Goal: Transaction & Acquisition: Purchase product/service

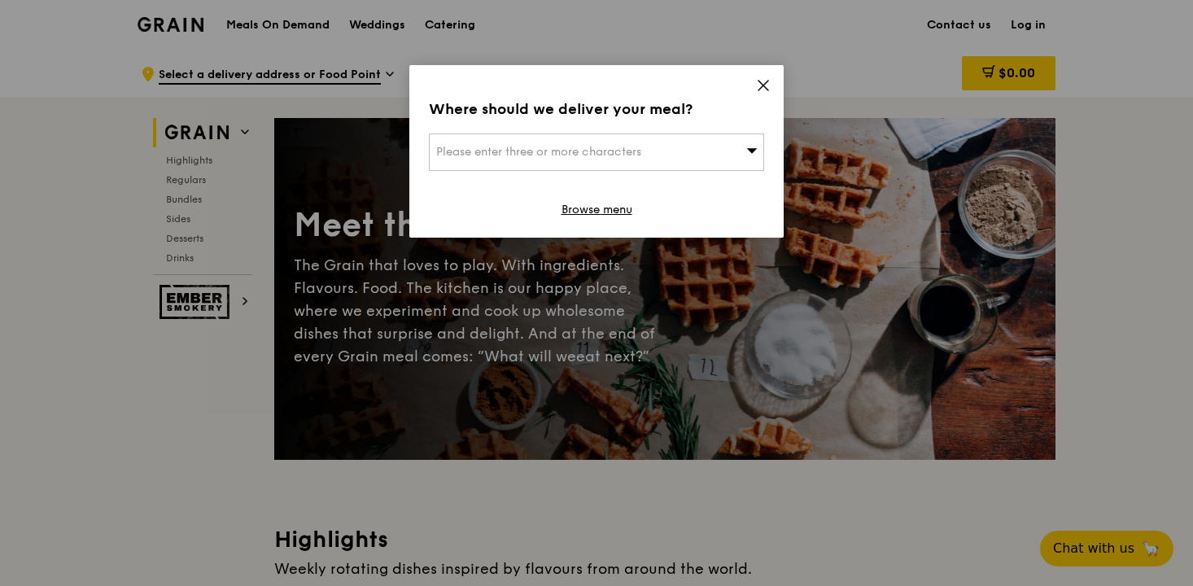
click at [658, 169] on div "Please enter three or more characters" at bounding box center [596, 151] width 335 height 37
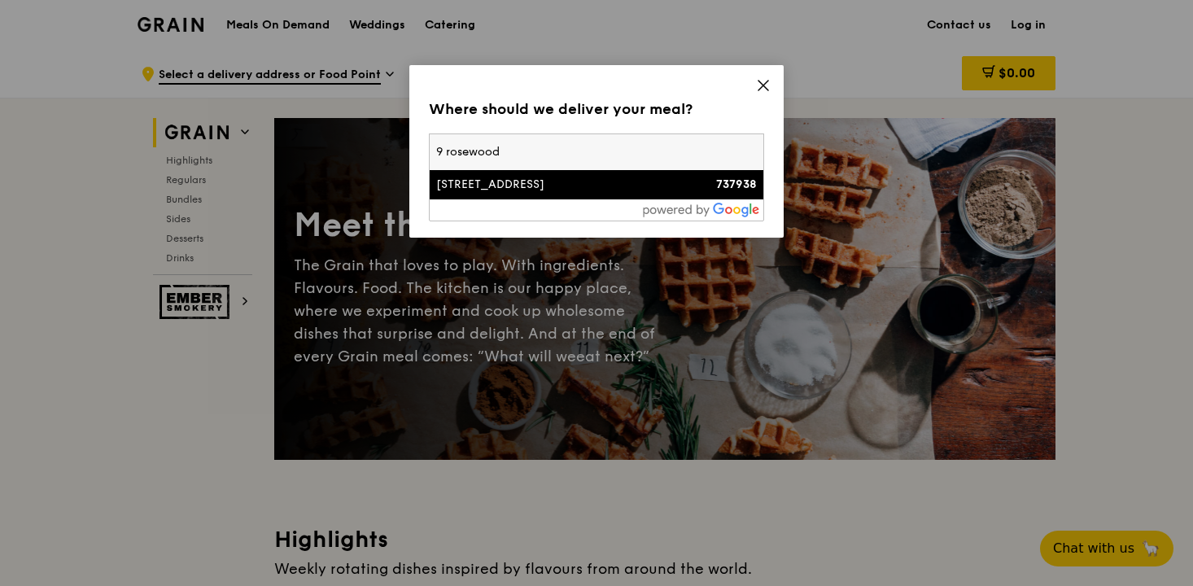
type input "9 rosewood"
click at [627, 193] on li "9 Rosewood Drive 737938" at bounding box center [597, 184] width 334 height 29
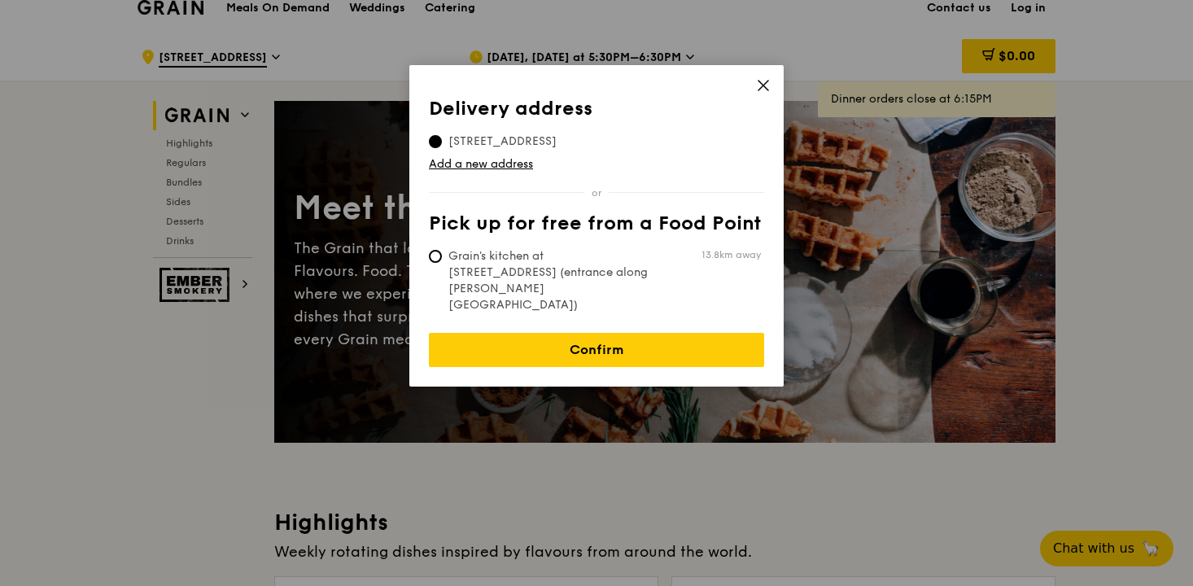
scroll to position [27, 0]
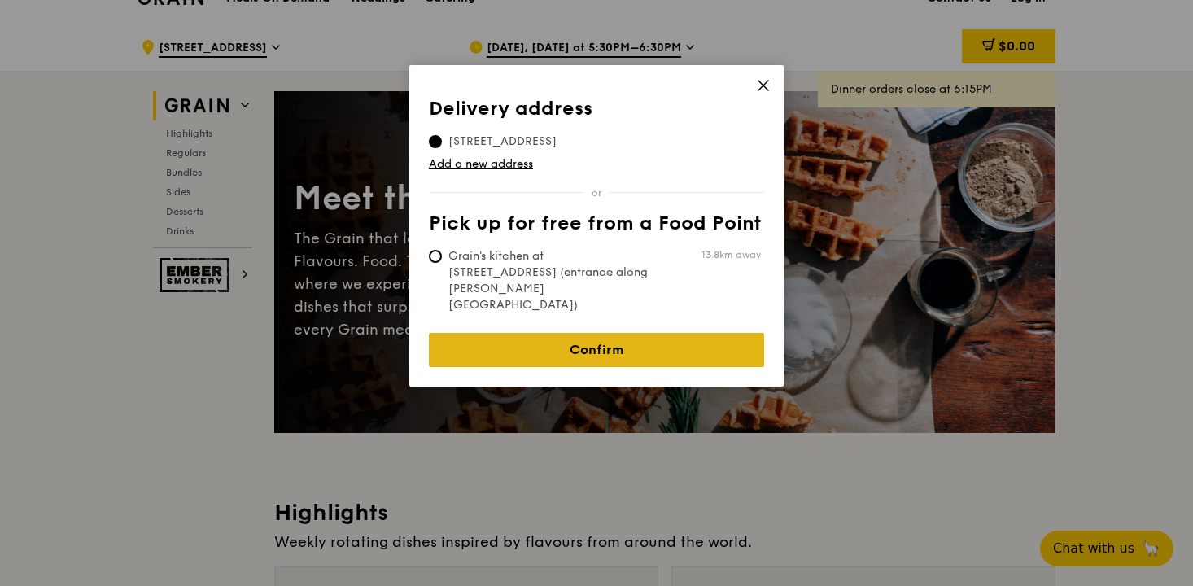
click at [615, 333] on link "Confirm" at bounding box center [596, 350] width 335 height 34
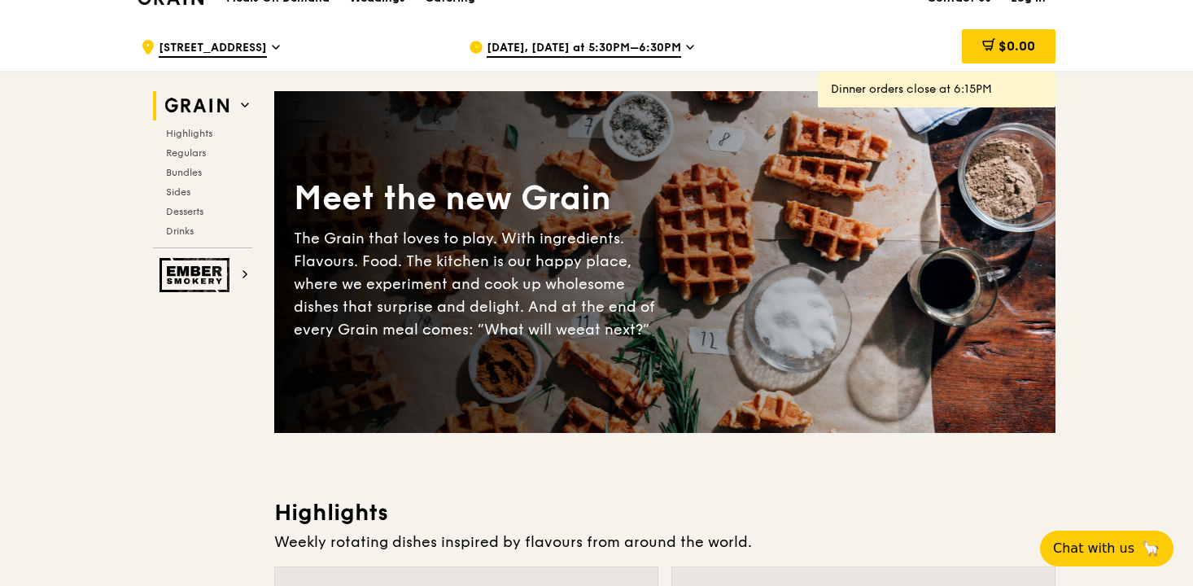
scroll to position [0, 0]
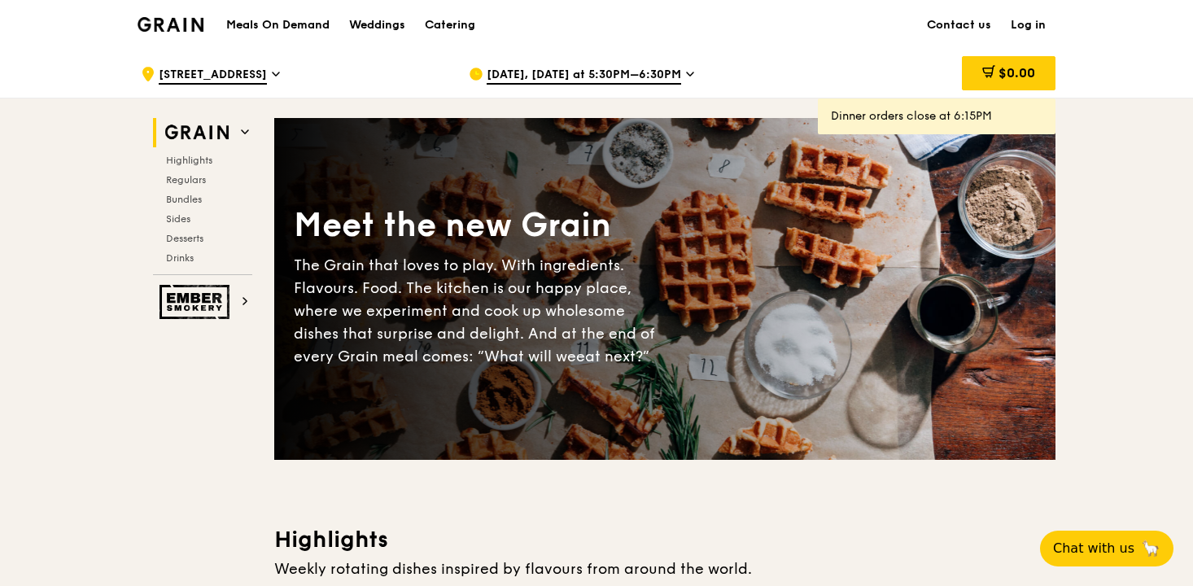
click at [553, 53] on div "Aug 11, Today at 5:30PM–6:30PM" at bounding box center [620, 74] width 302 height 49
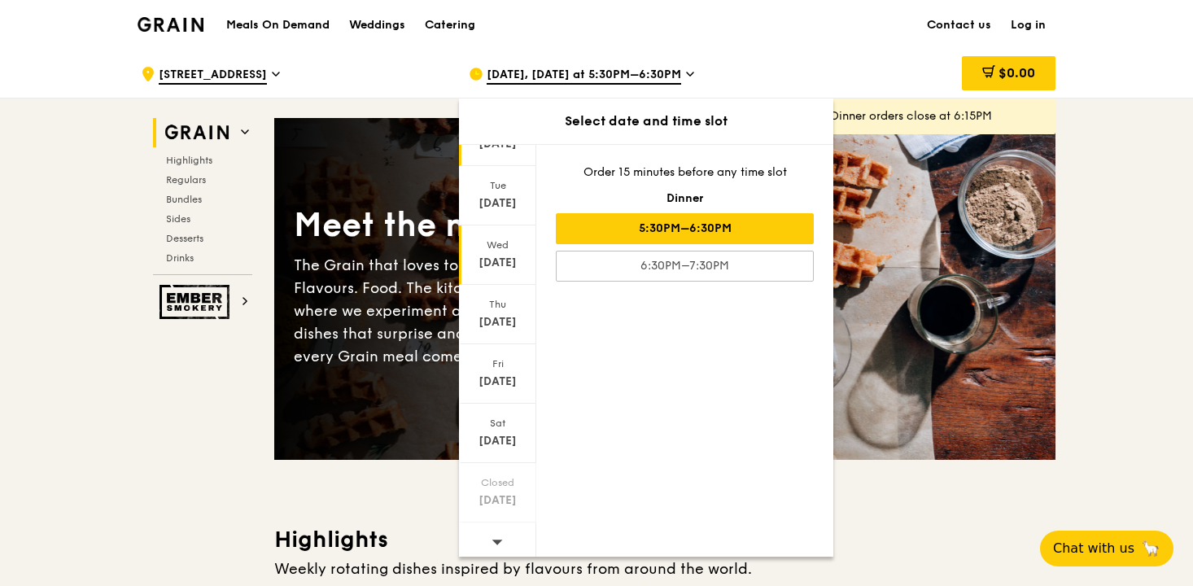
scroll to position [88, 0]
click at [500, 530] on icon at bounding box center [497, 534] width 11 height 12
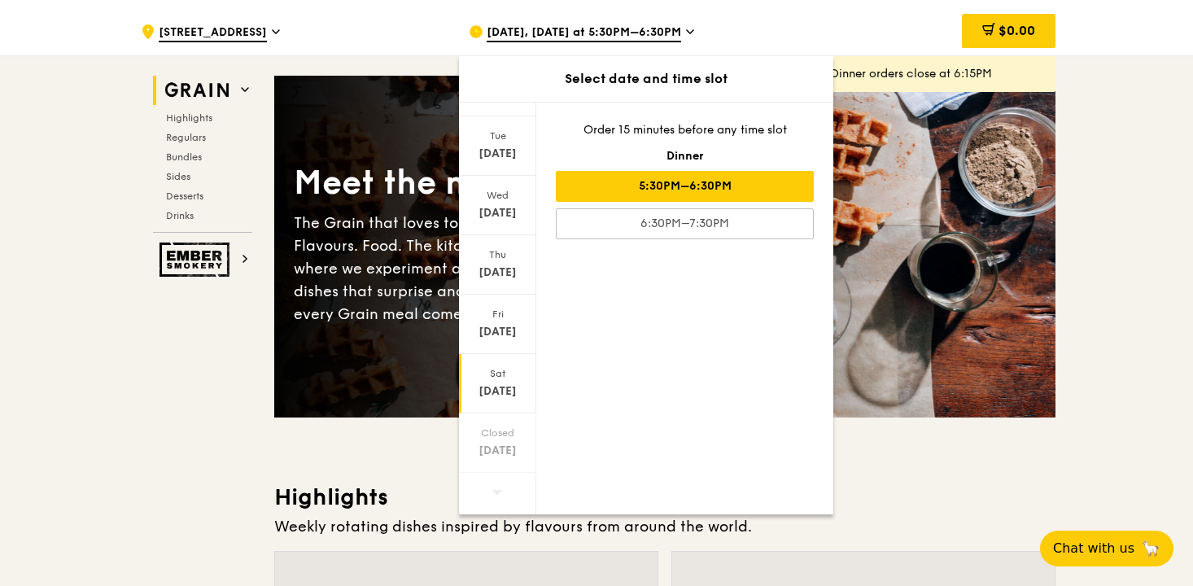
click at [500, 393] on div "Aug 23" at bounding box center [497, 391] width 72 height 16
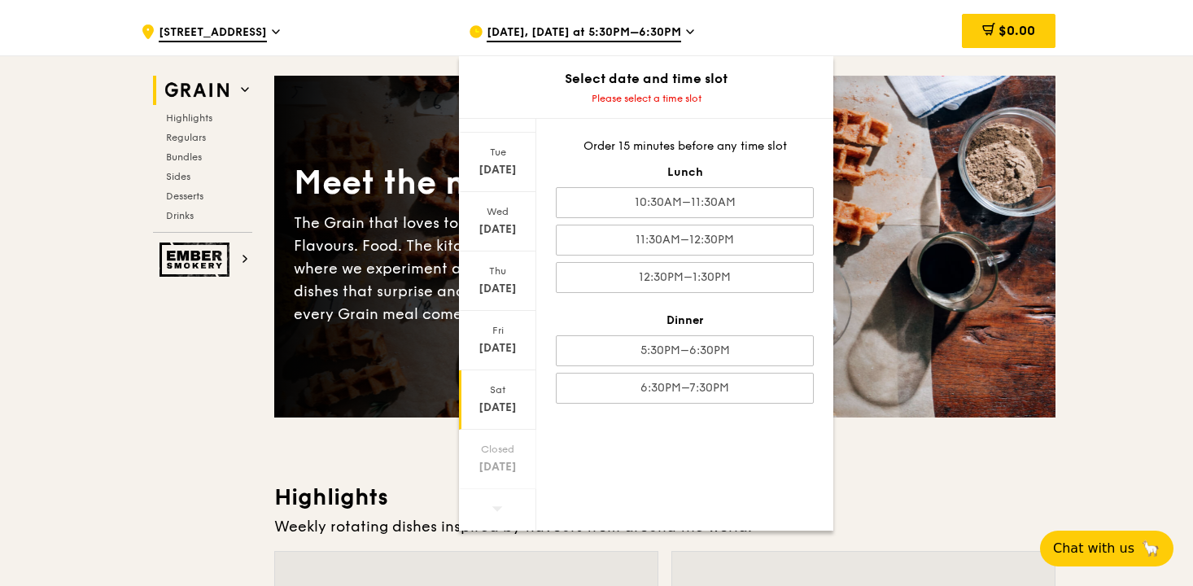
scroll to position [0, 0]
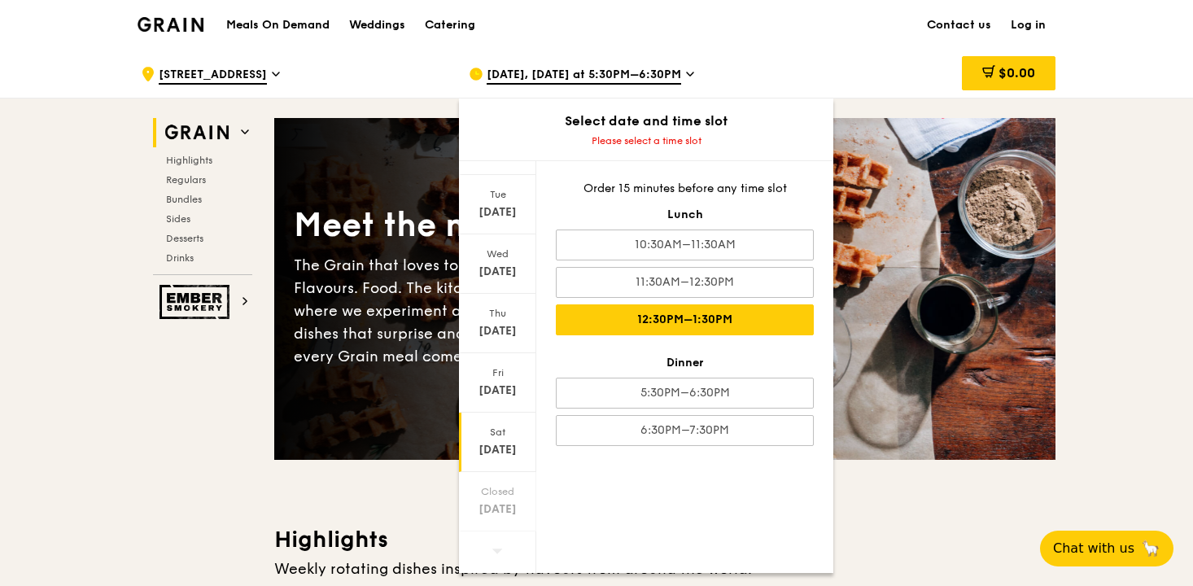
click at [662, 322] on div "12:30PM–1:30PM" at bounding box center [685, 319] width 258 height 31
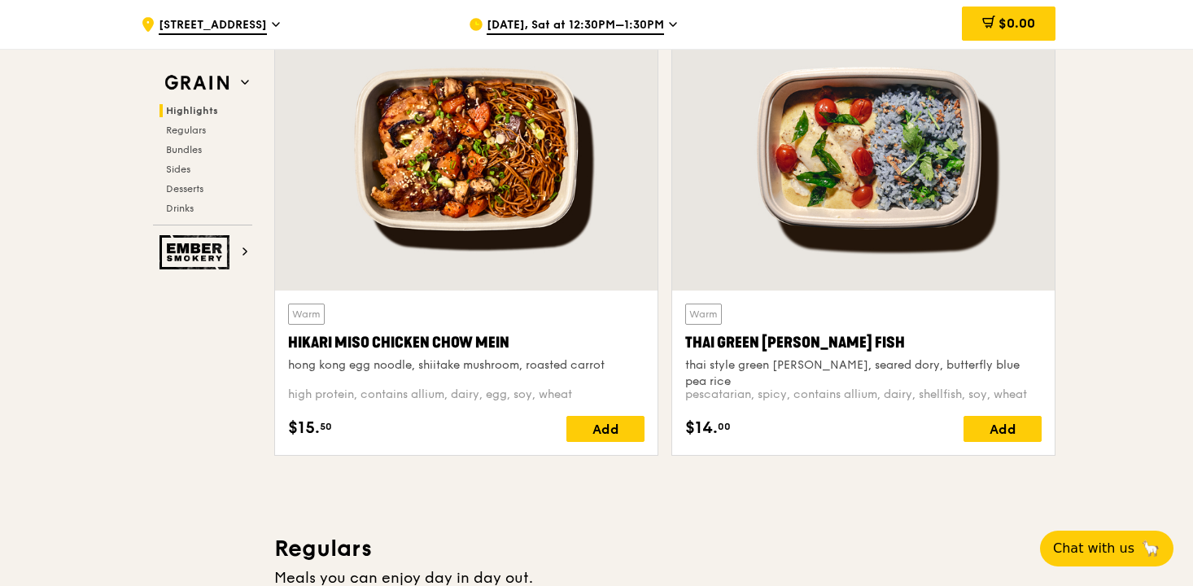
scroll to position [577, 0]
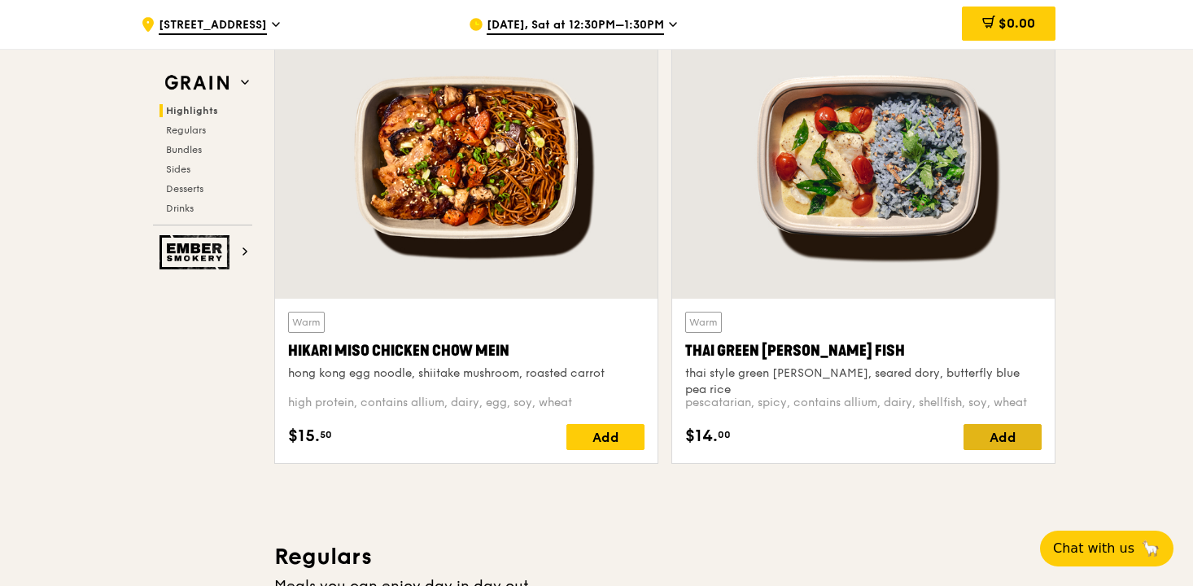
click at [1007, 435] on div "Add" at bounding box center [1003, 437] width 78 height 26
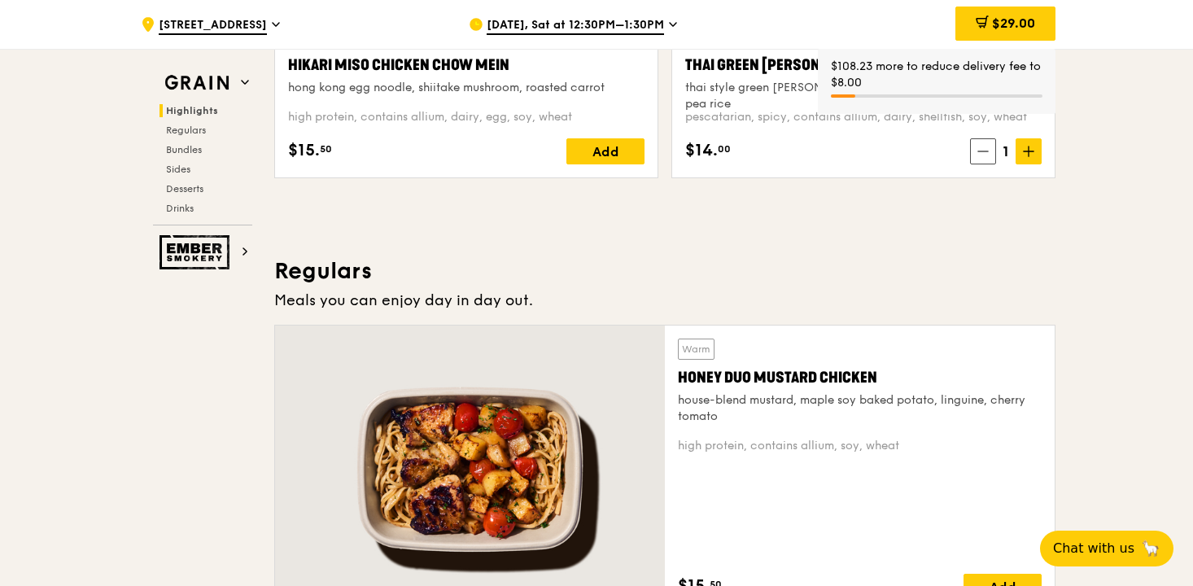
scroll to position [1012, 0]
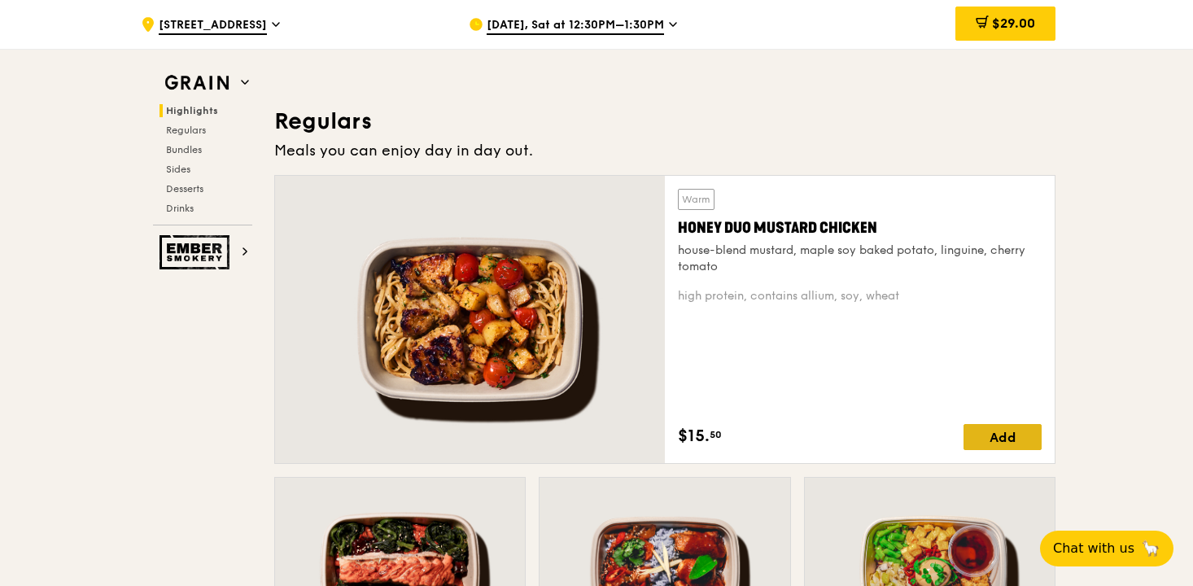
click at [999, 440] on div "Add" at bounding box center [1003, 437] width 78 height 26
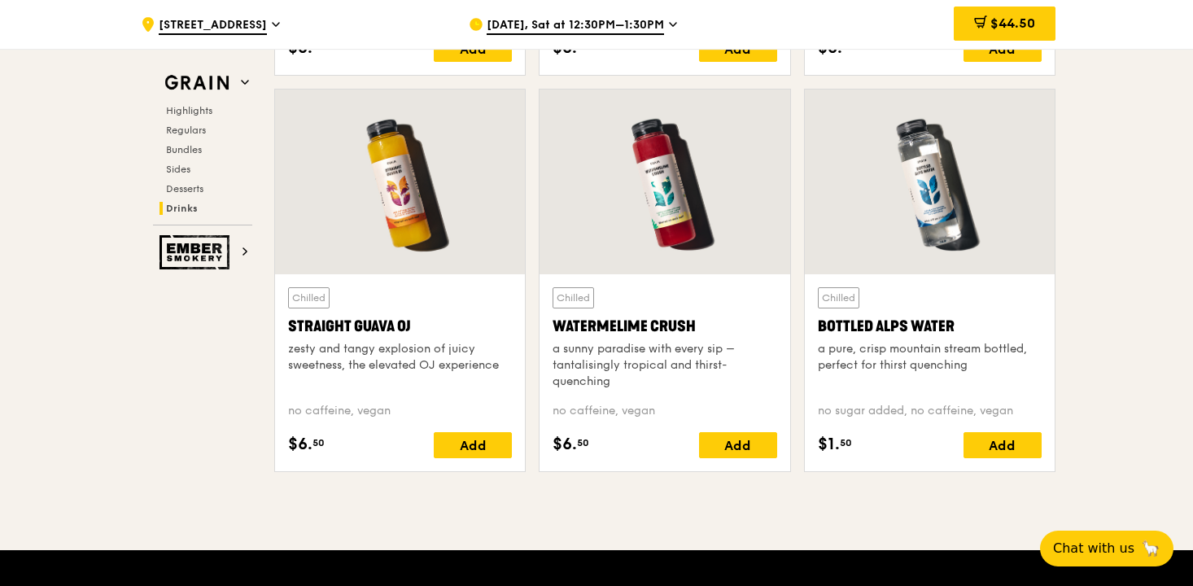
scroll to position [6338, 0]
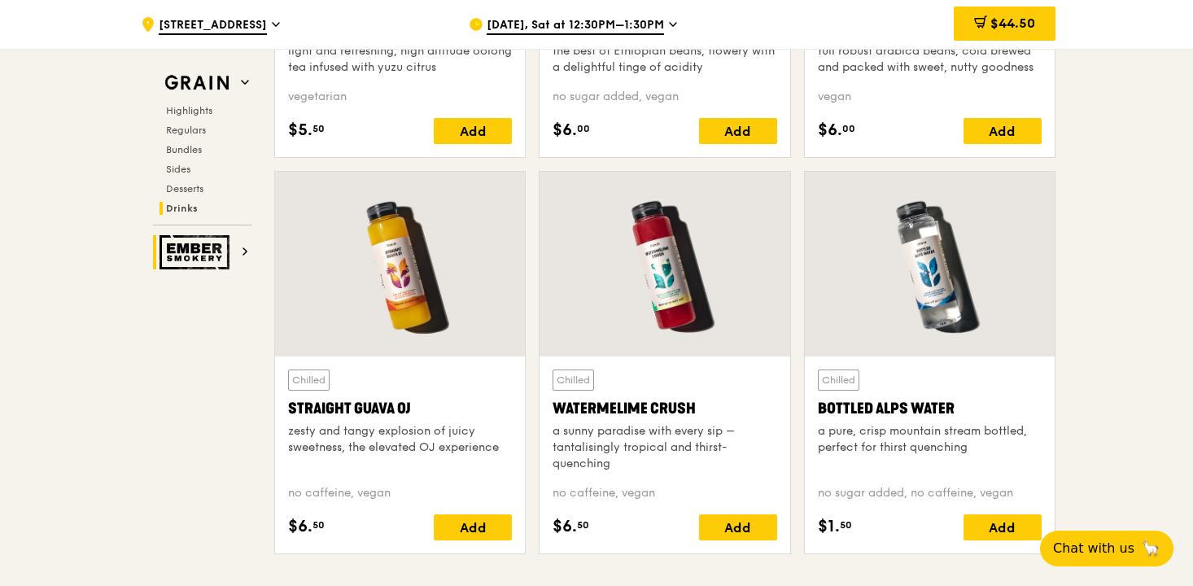
click at [247, 248] on icon at bounding box center [245, 251] width 8 height 8
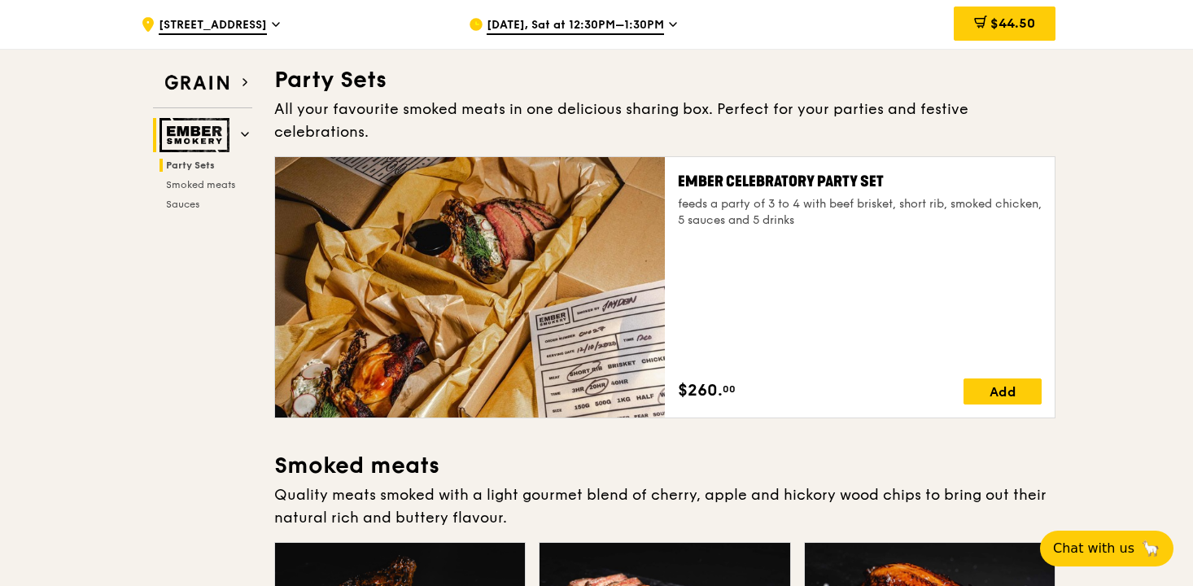
scroll to position [399, 0]
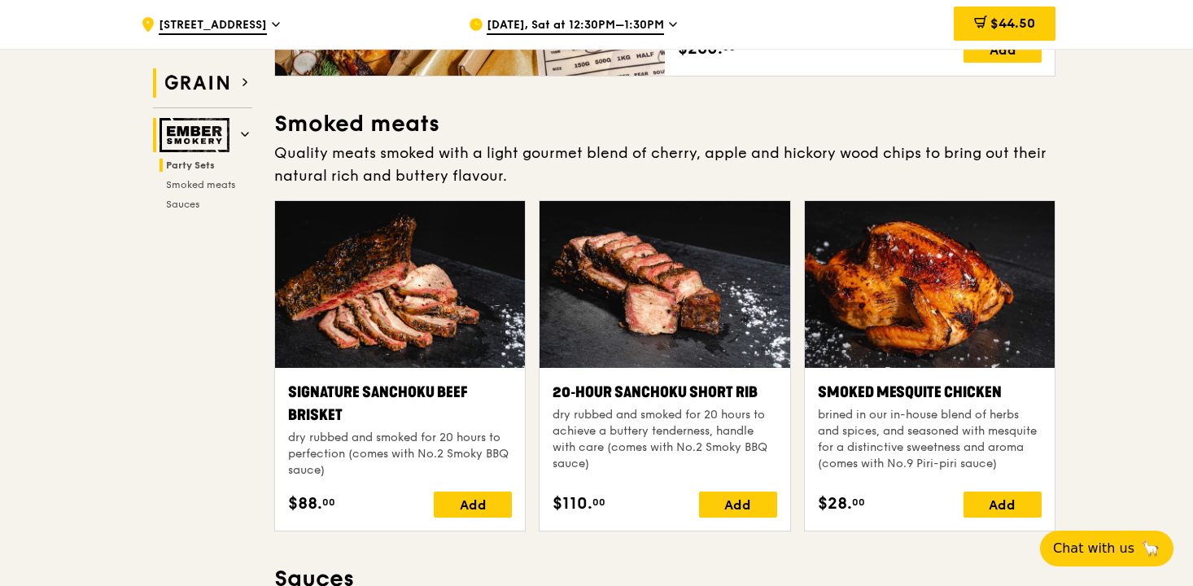
click at [204, 94] on img at bounding box center [197, 82] width 75 height 29
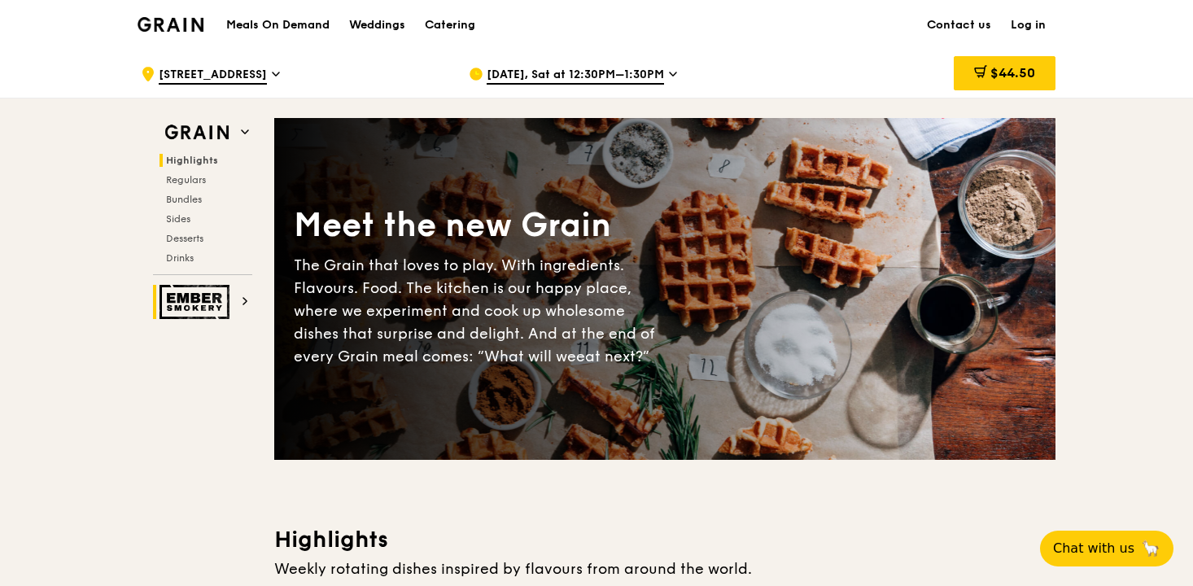
click at [247, 25] on h1 "Meals On Demand" at bounding box center [277, 25] width 103 height 16
click at [235, 18] on h1 "Meals On Demand" at bounding box center [277, 25] width 103 height 16
click at [242, 27] on h1 "Meals On Demand" at bounding box center [277, 25] width 103 height 16
click at [200, 28] on img at bounding box center [171, 24] width 66 height 15
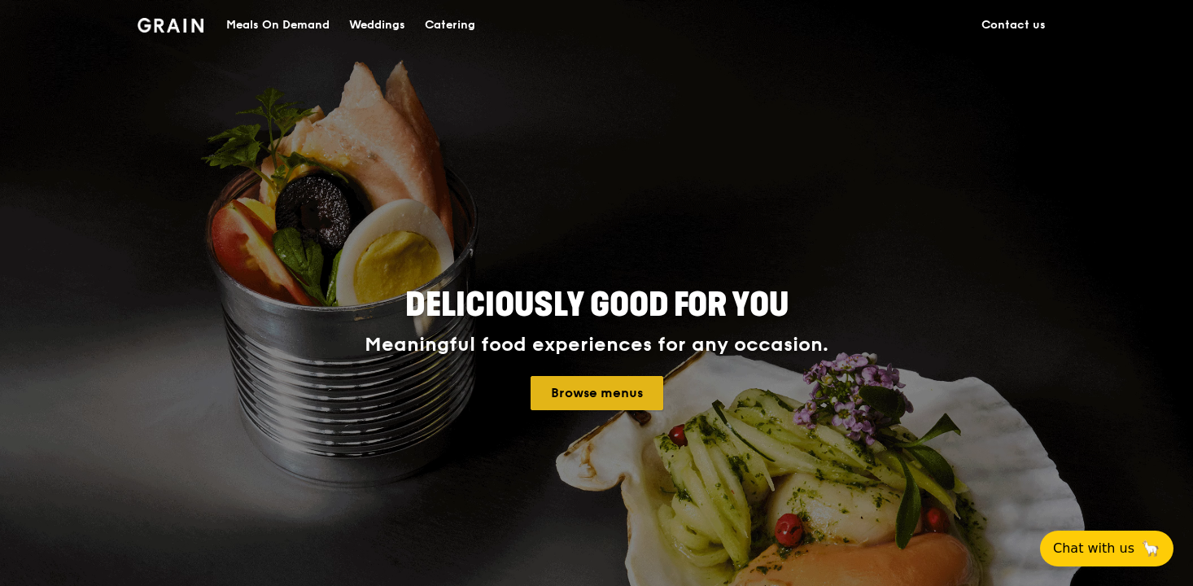
click at [626, 409] on link "Browse menus" at bounding box center [597, 393] width 133 height 34
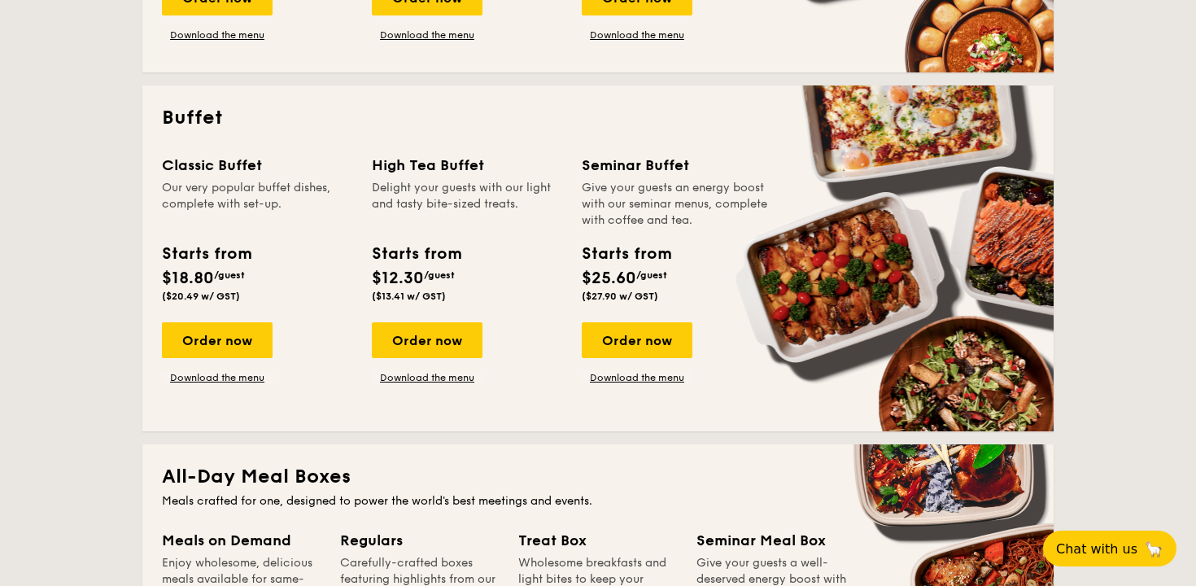
scroll to position [956, 0]
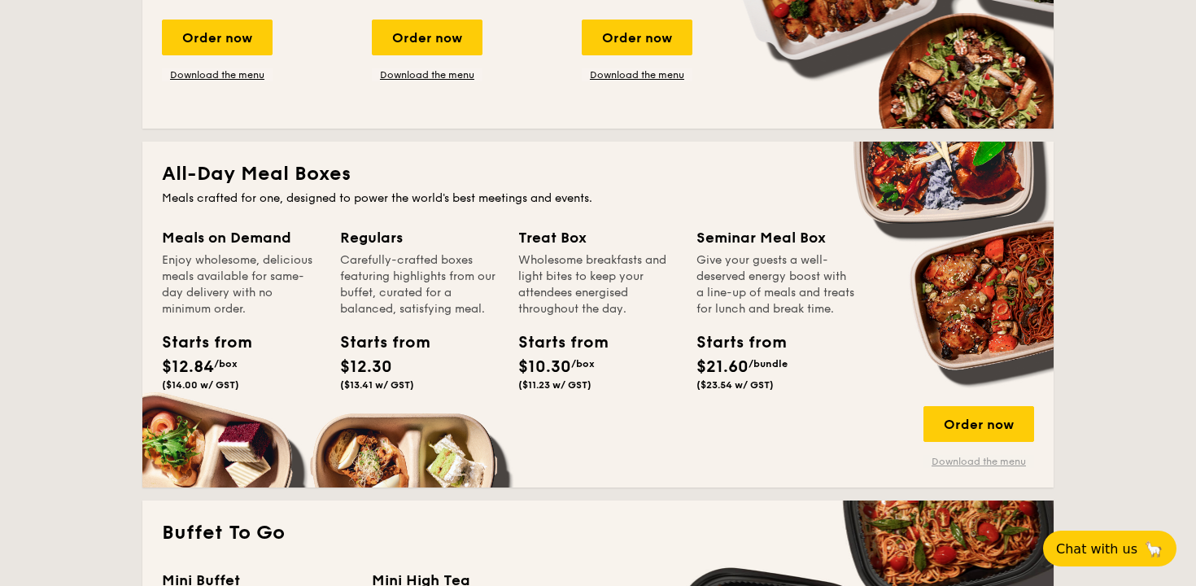
click at [944, 461] on link "Download the menu" at bounding box center [979, 461] width 111 height 13
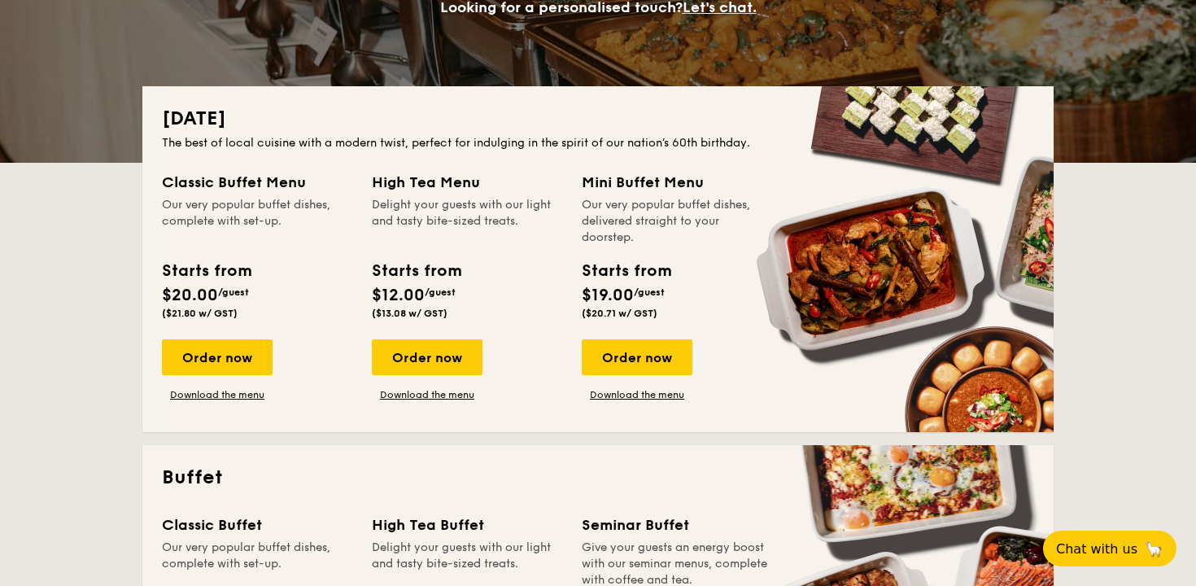
scroll to position [0, 0]
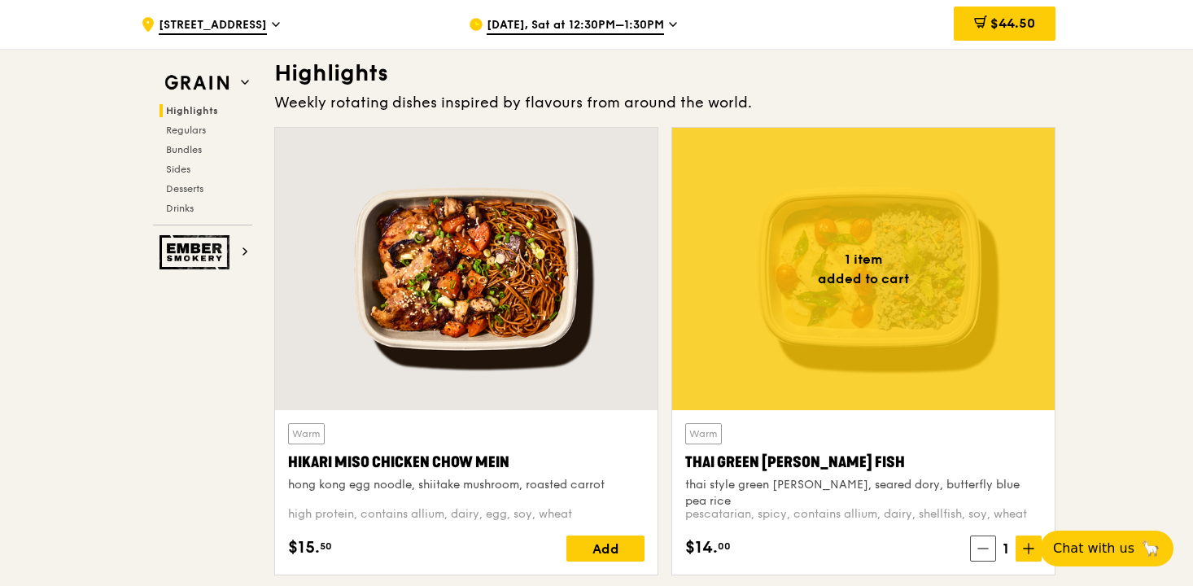
scroll to position [468, 0]
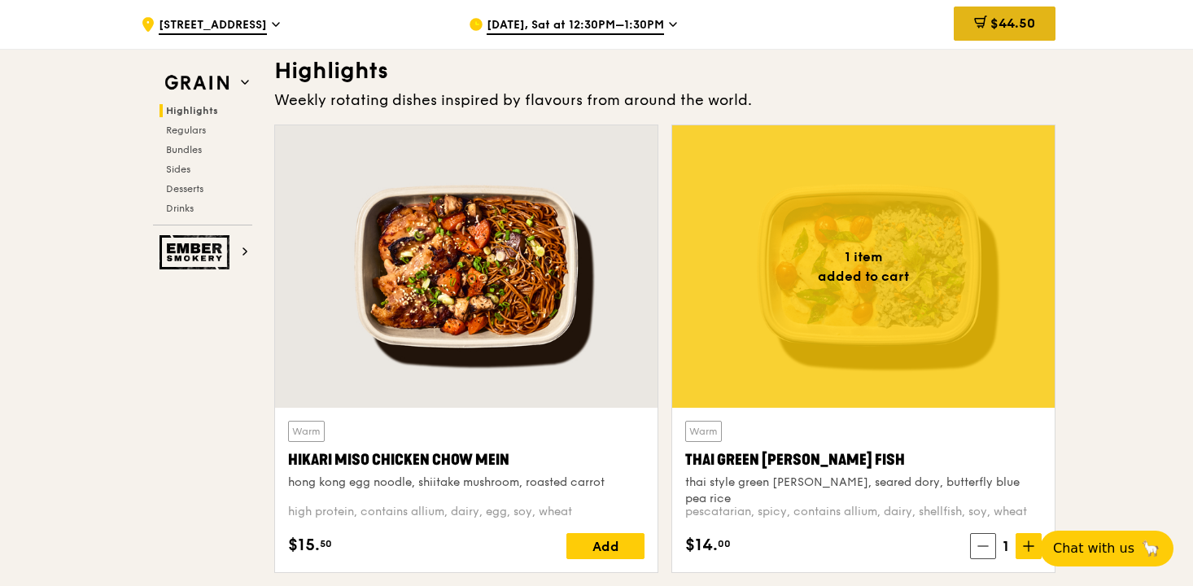
click at [991, 31] on span "$44.50" at bounding box center [1013, 22] width 45 height 15
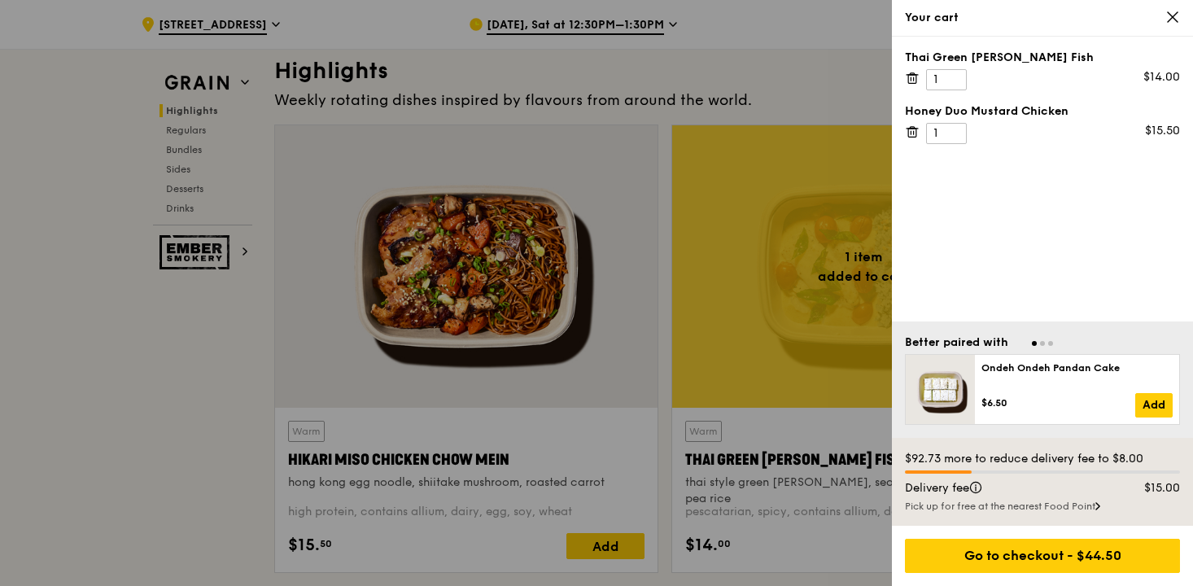
click at [917, 81] on icon at bounding box center [912, 78] width 15 height 15
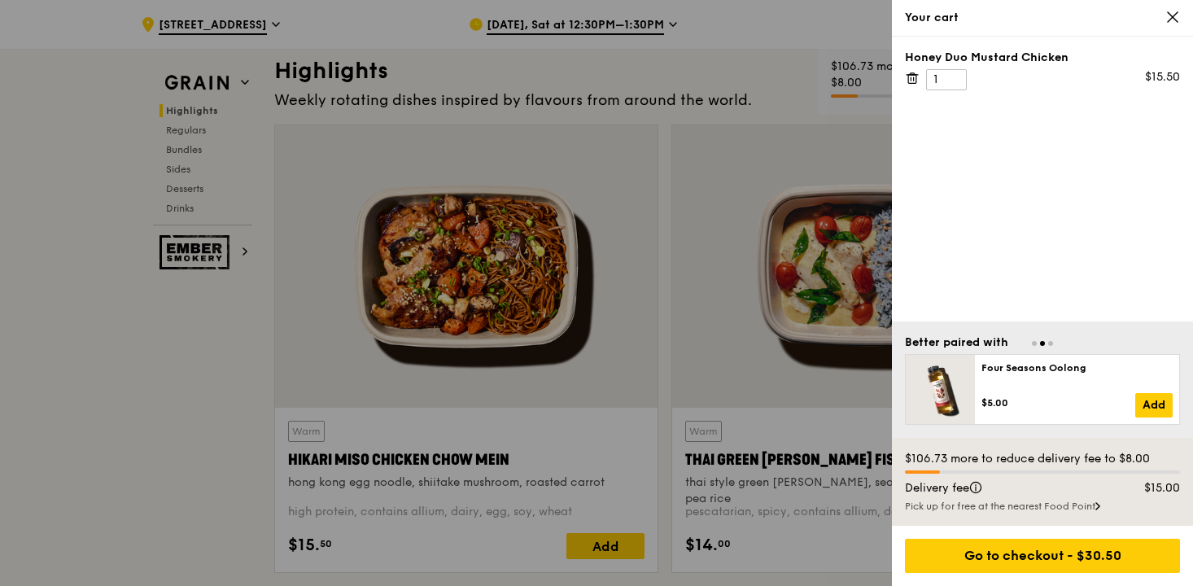
click at [915, 80] on icon at bounding box center [912, 78] width 15 height 15
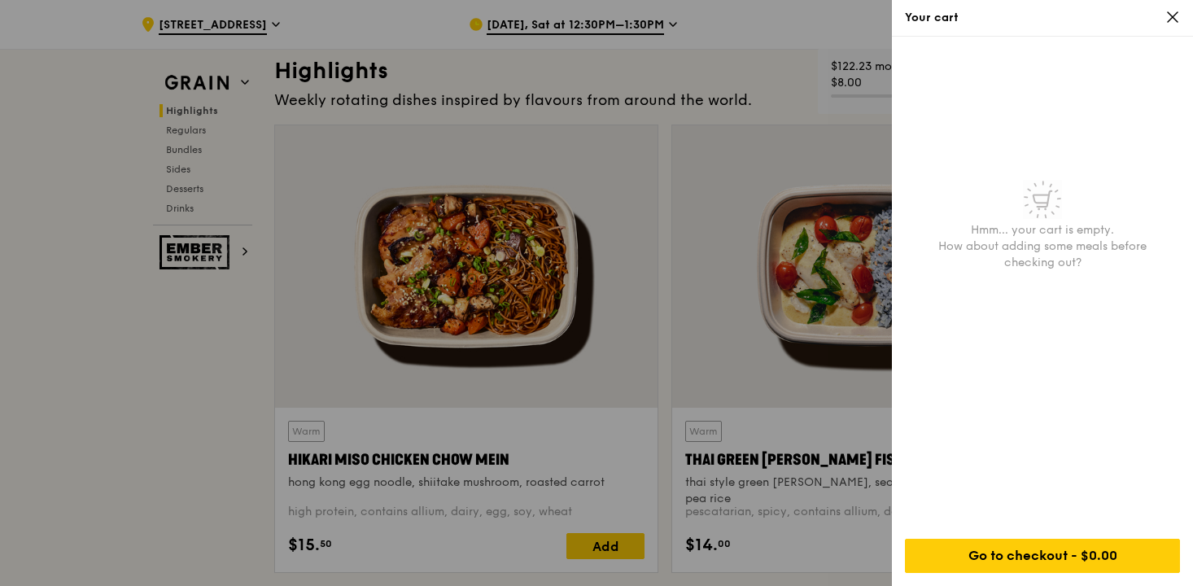
click at [82, 399] on div at bounding box center [596, 293] width 1193 height 586
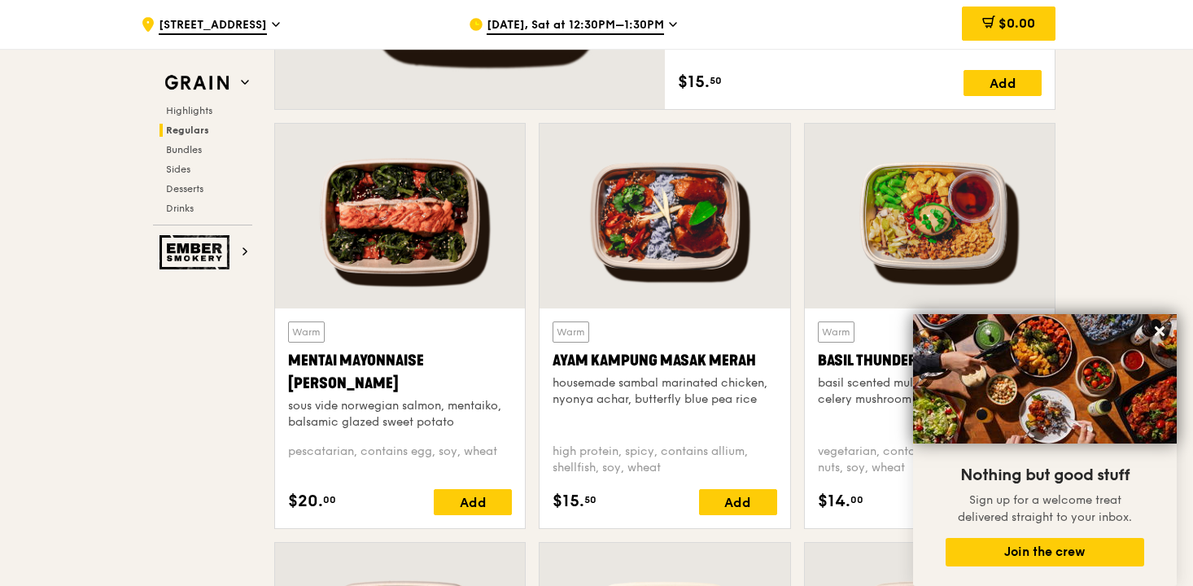
scroll to position [1368, 0]
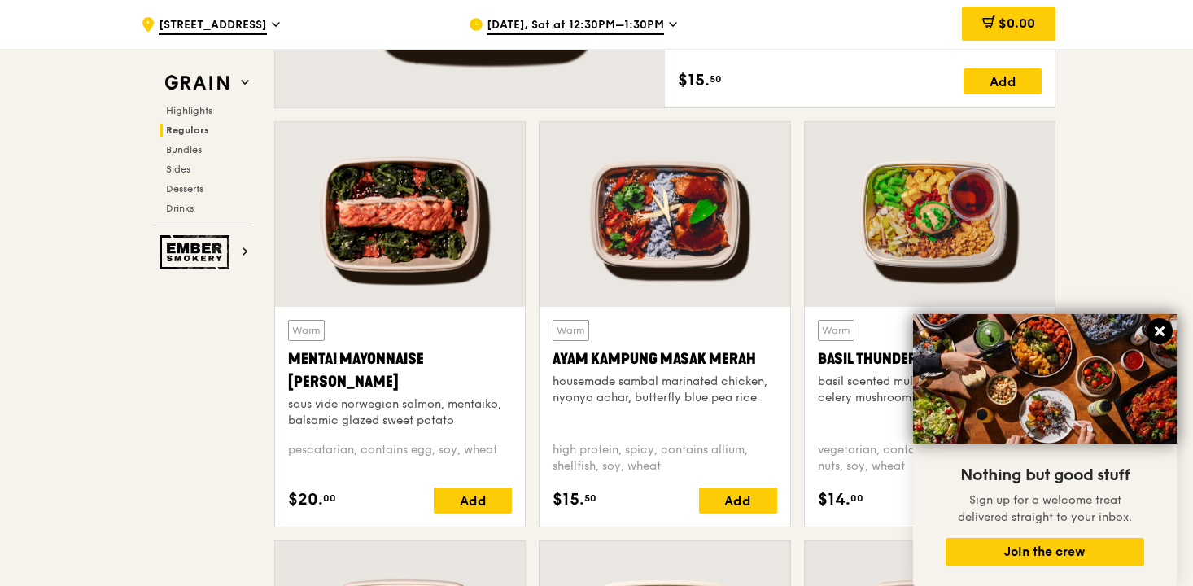
click at [1154, 335] on icon at bounding box center [1159, 331] width 15 height 15
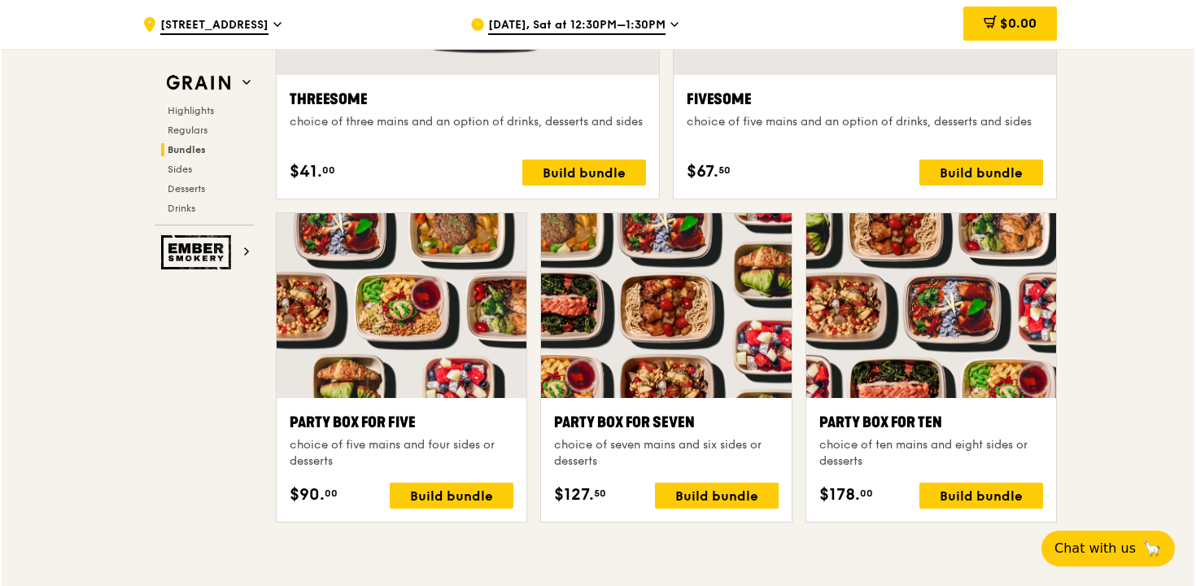
scroll to position [3127, 0]
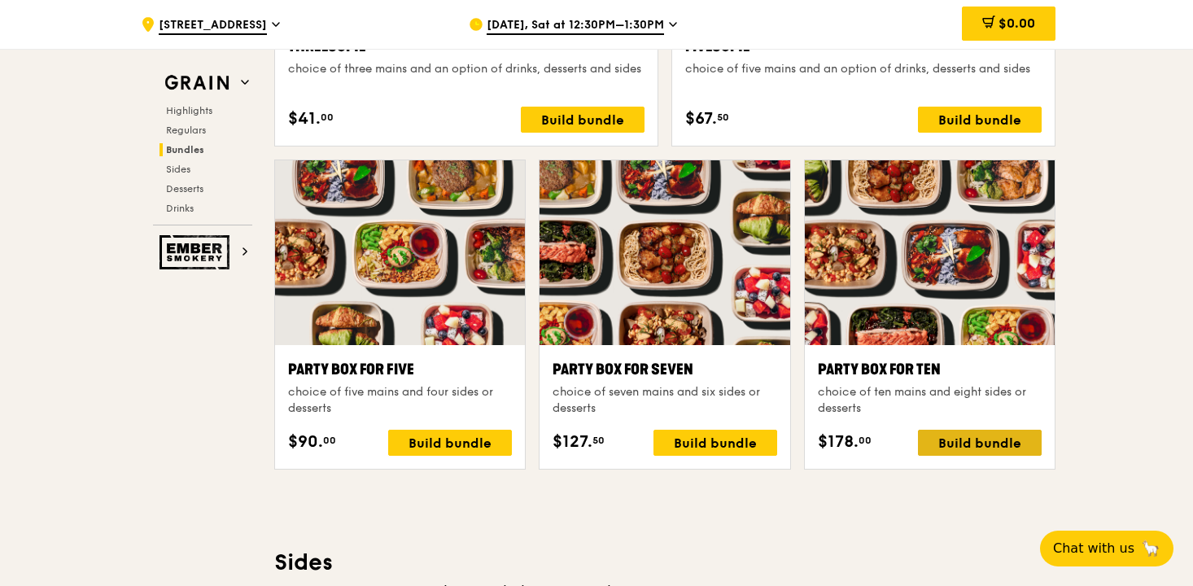
click at [982, 440] on div "Build bundle" at bounding box center [980, 443] width 124 height 26
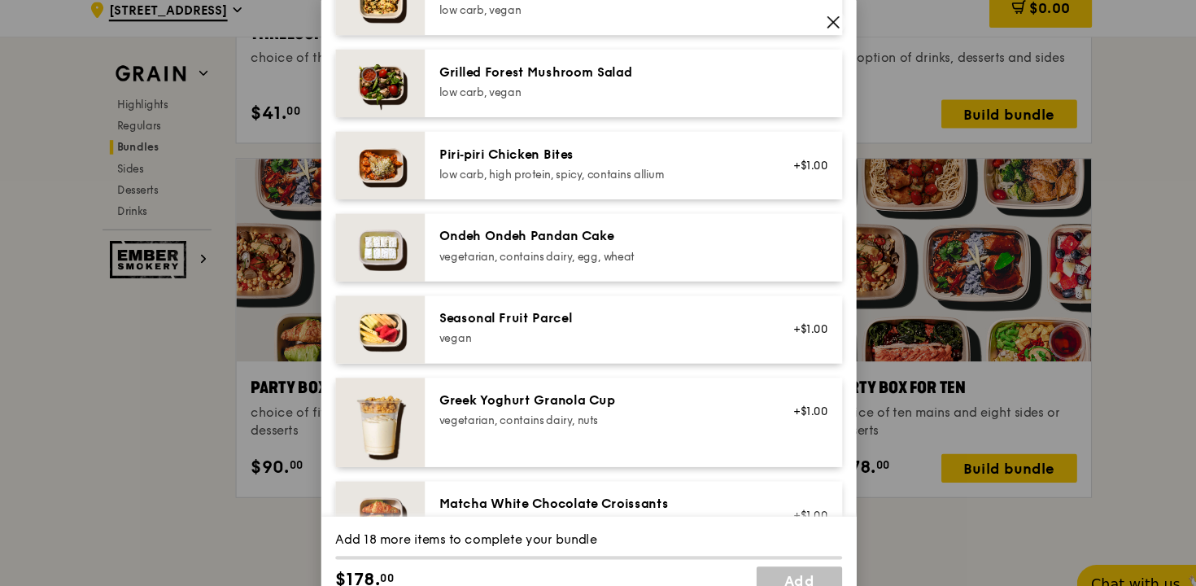
scroll to position [1069, 0]
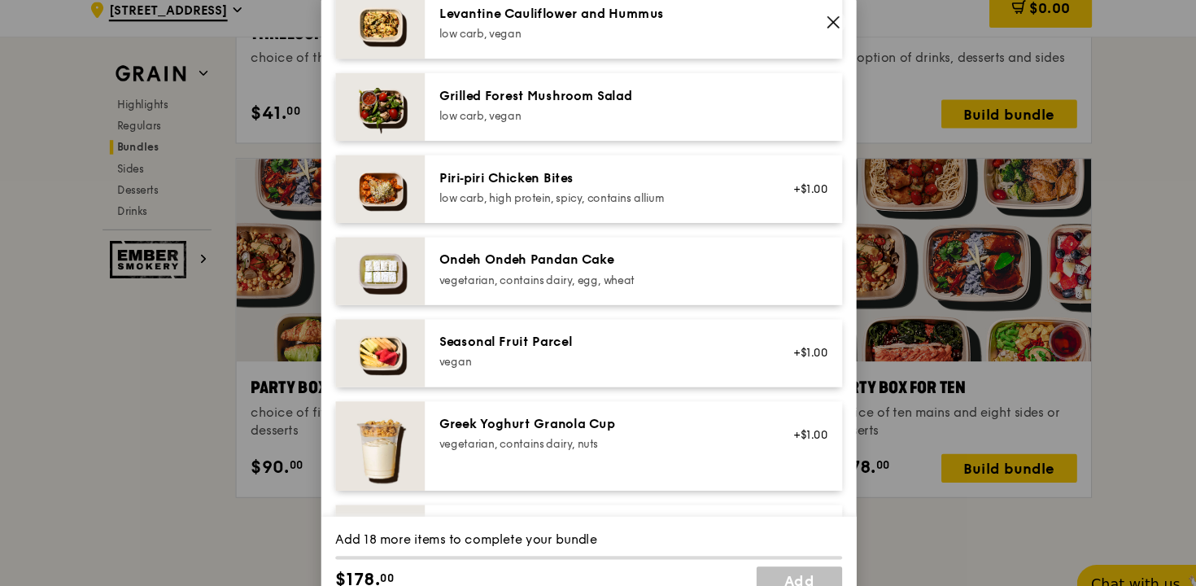
click at [827, 34] on icon at bounding box center [821, 35] width 15 height 15
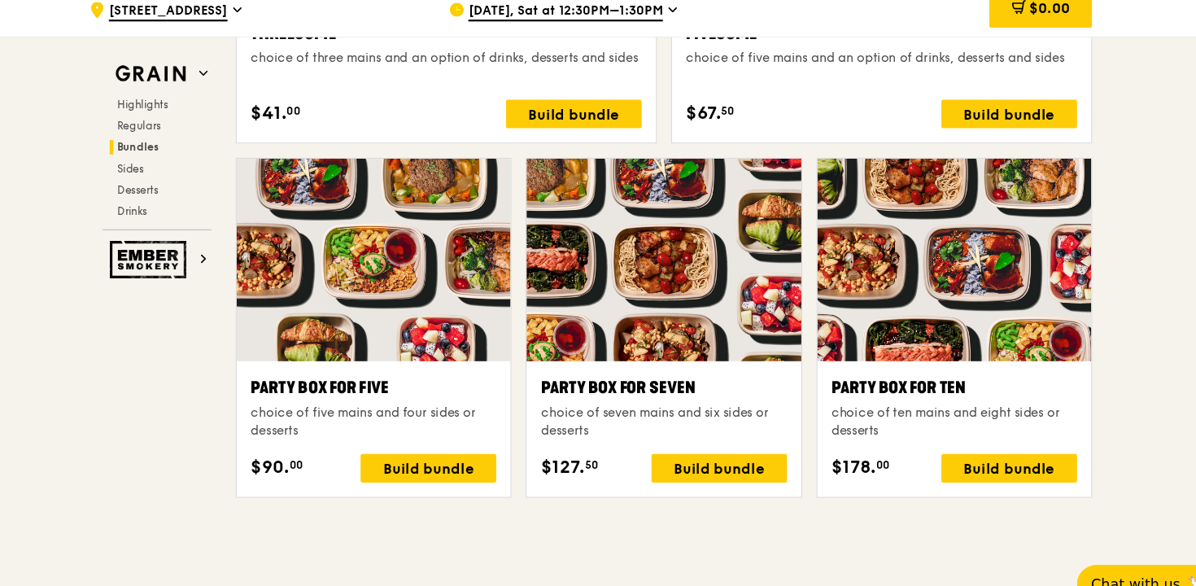
scroll to position [3127, 0]
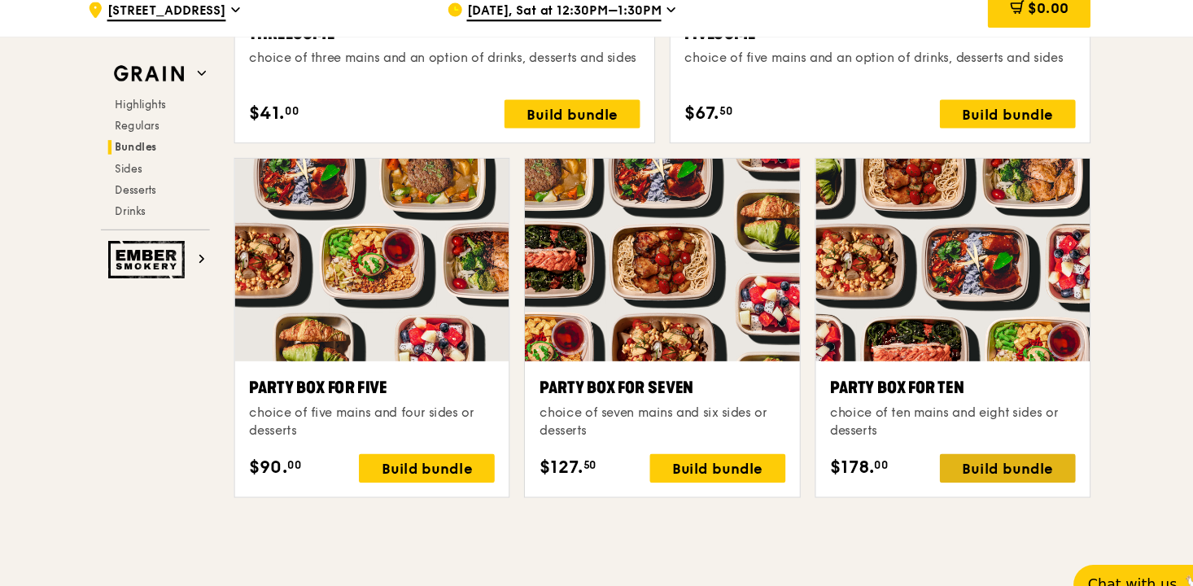
click at [978, 453] on div "Build bundle" at bounding box center [980, 443] width 124 height 26
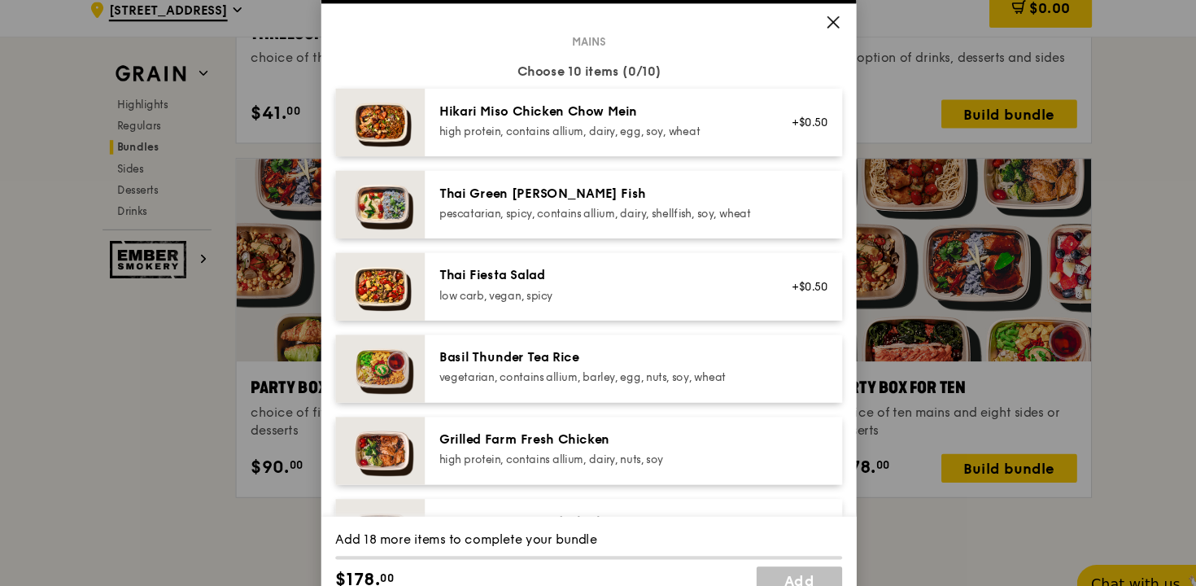
scroll to position [84, 0]
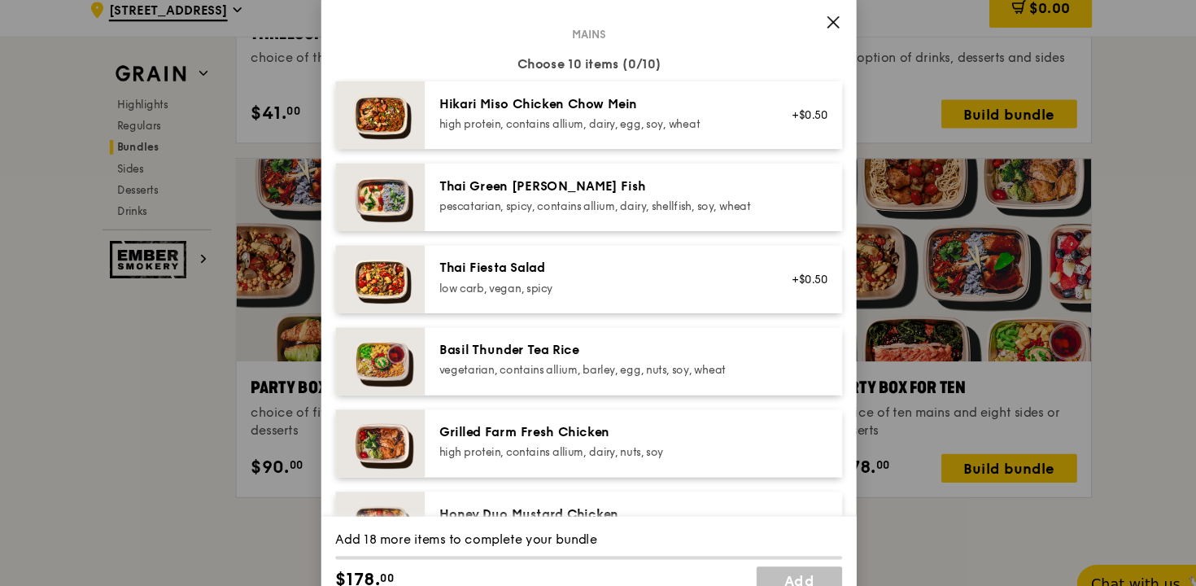
click at [593, 114] on div "Hikari Miso Chicken Chow Mein" at bounding box center [607, 111] width 292 height 16
click at [593, 180] on div "Thai Green [PERSON_NAME] Fish" at bounding box center [607, 185] width 292 height 16
click at [596, 256] on div "Thai Fiesta Salad low carb, vegan, spicy +$0.50" at bounding box center [638, 270] width 381 height 62
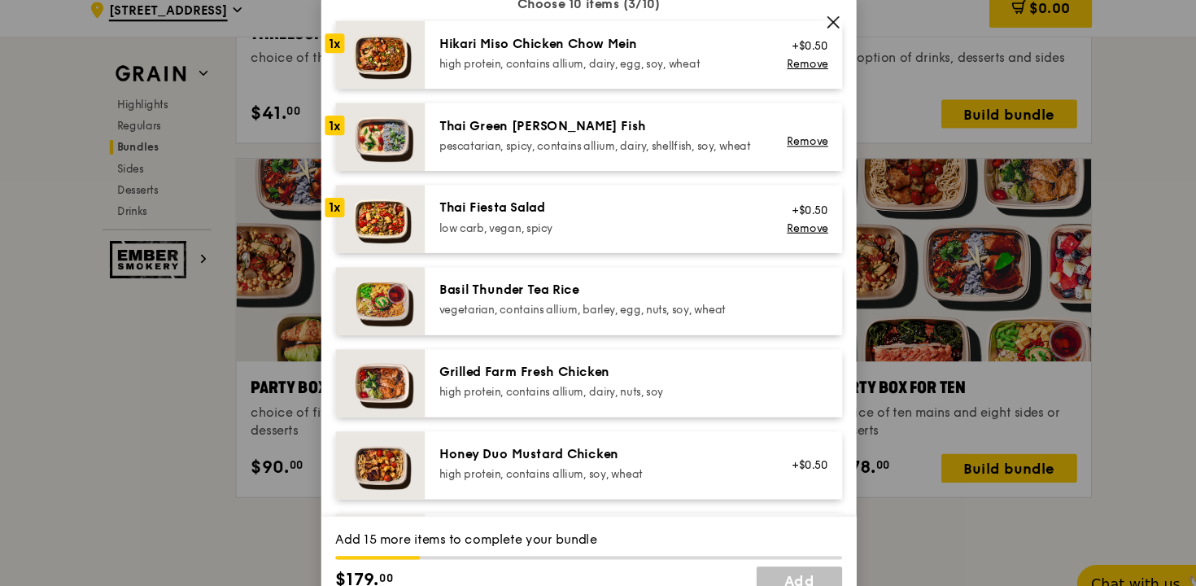
scroll to position [167, 0]
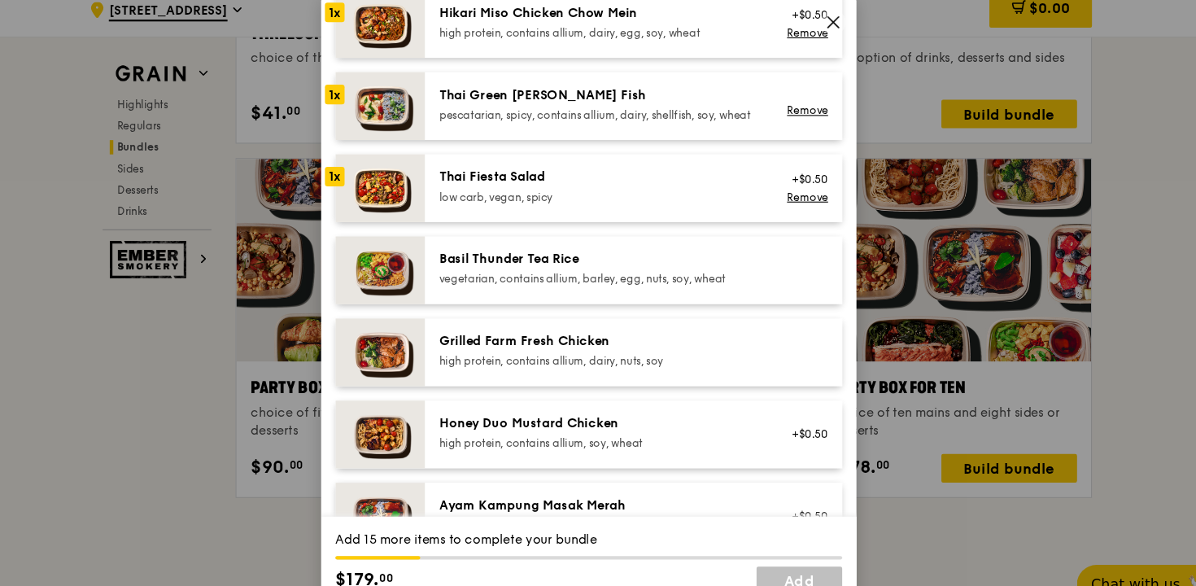
click at [590, 255] on div "Basil Thunder Tea Rice vegetarian, contains allium, barley, egg, nuts, soy, whe…" at bounding box center [638, 262] width 381 height 62
click at [590, 335] on div "Grilled Farm Fresh Chicken" at bounding box center [607, 327] width 292 height 16
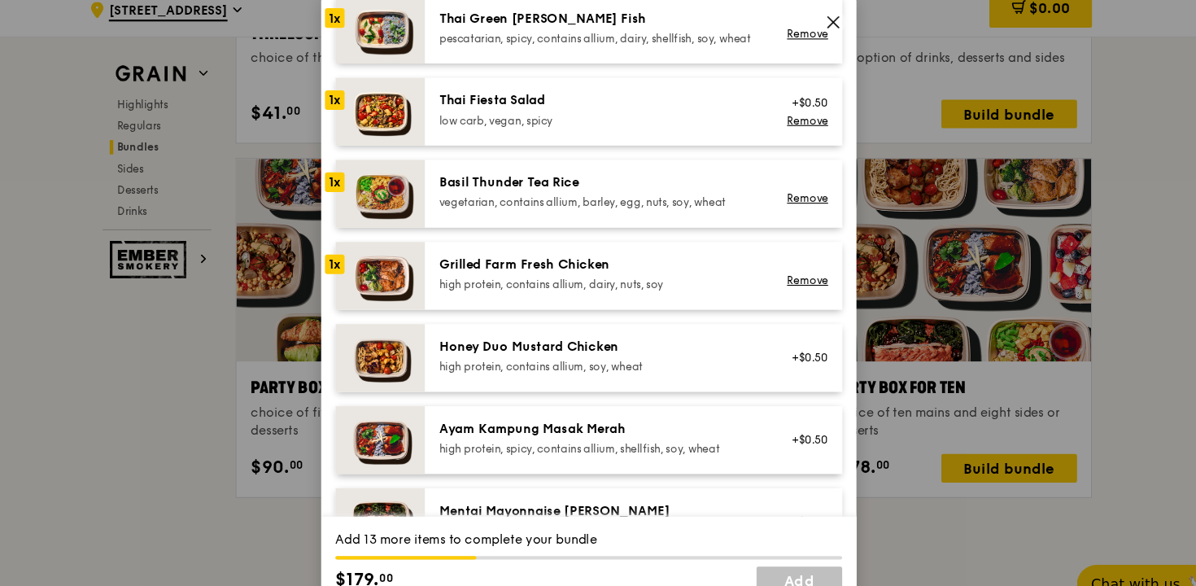
scroll to position [261, 0]
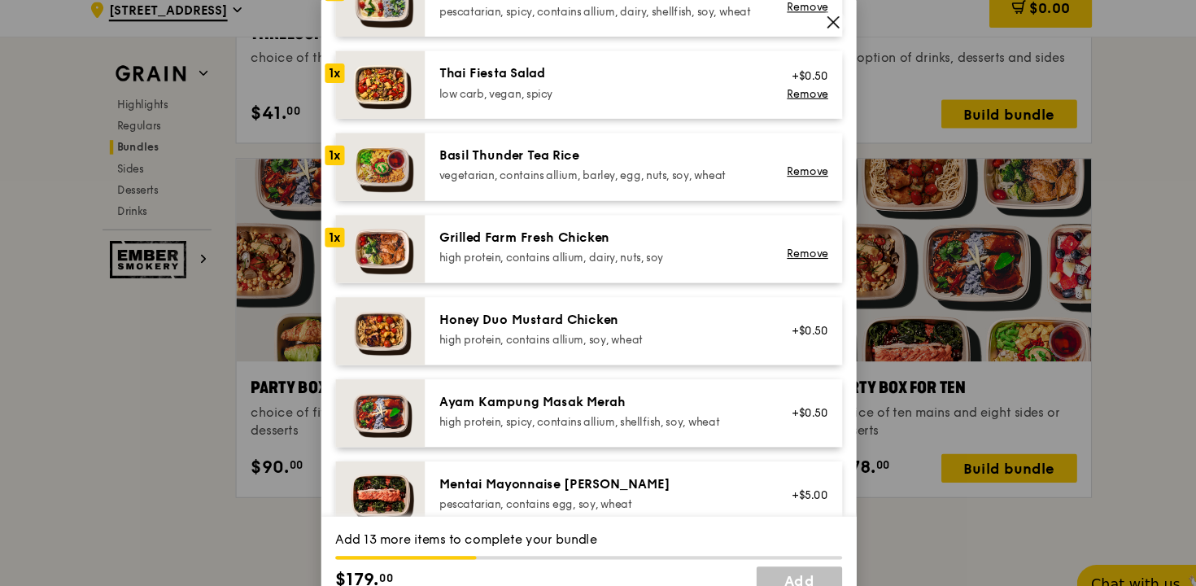
click at [589, 316] on div "Honey Duo Mustard Chicken" at bounding box center [607, 308] width 292 height 16
click at [590, 386] on div "Ayam Kampung Masak Merah high protein, spicy, contains allium, shellfish, soy, …" at bounding box center [638, 392] width 381 height 62
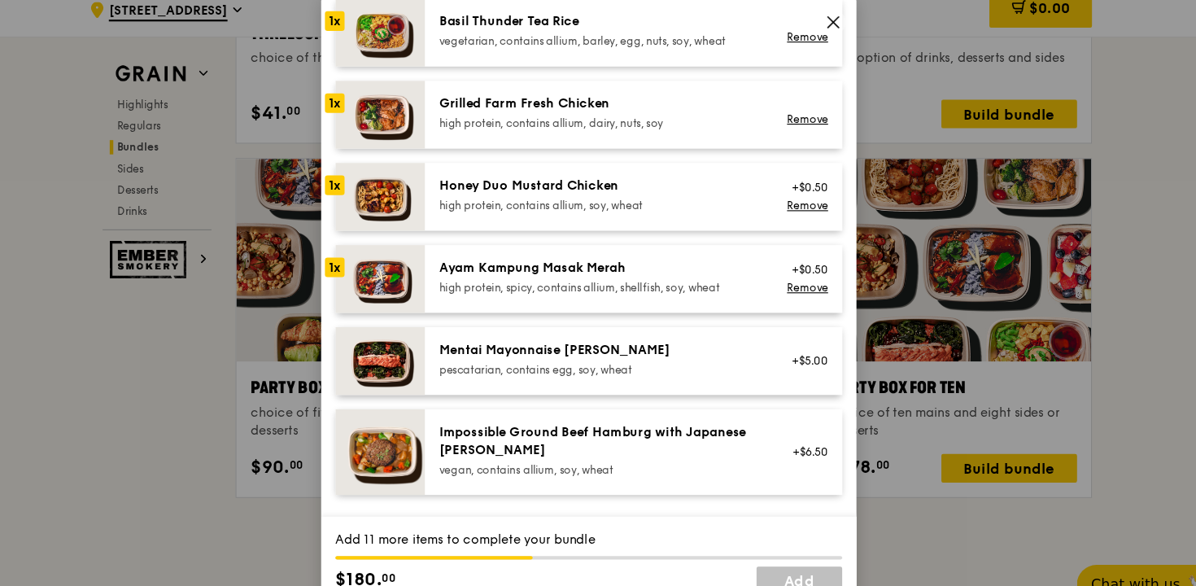
scroll to position [386, 0]
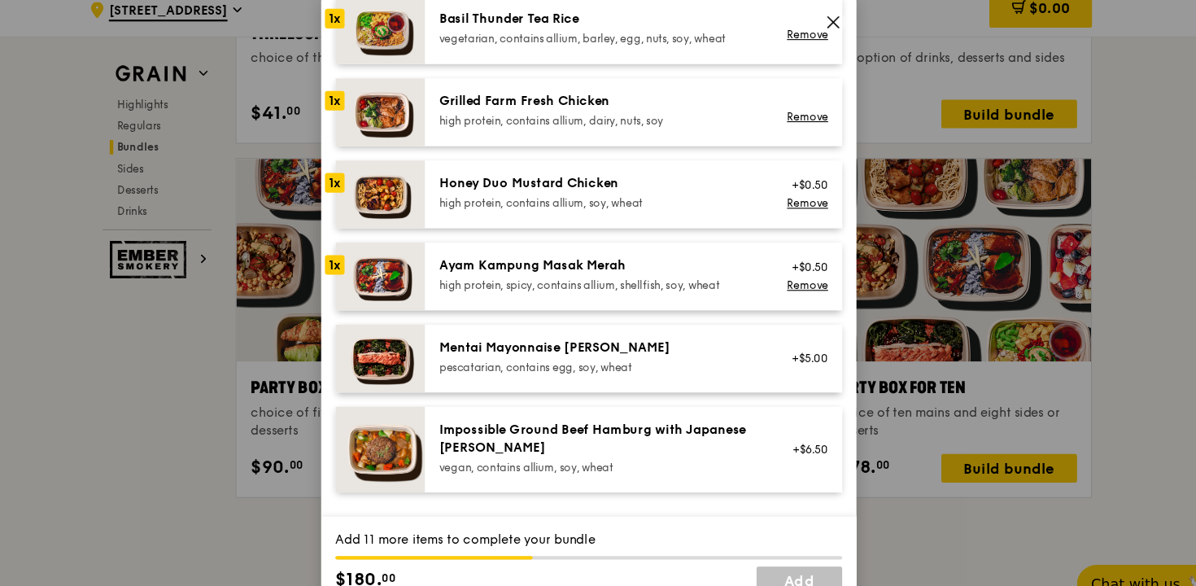
click at [586, 323] on div "Mains Choose 10 items (7/10) 1x Hikari Miso Chicken Chow Mein high protein, con…" at bounding box center [598, 120] width 462 height 753
click at [589, 423] on div "Impossible Ground Beef Hamburg with Japanese [PERSON_NAME]" at bounding box center [607, 416] width 292 height 33
click at [571, 335] on div "Mentai Mayonnaise [PERSON_NAME] pescatarian, contains egg, soy, wheat +$5.00" at bounding box center [638, 343] width 381 height 62
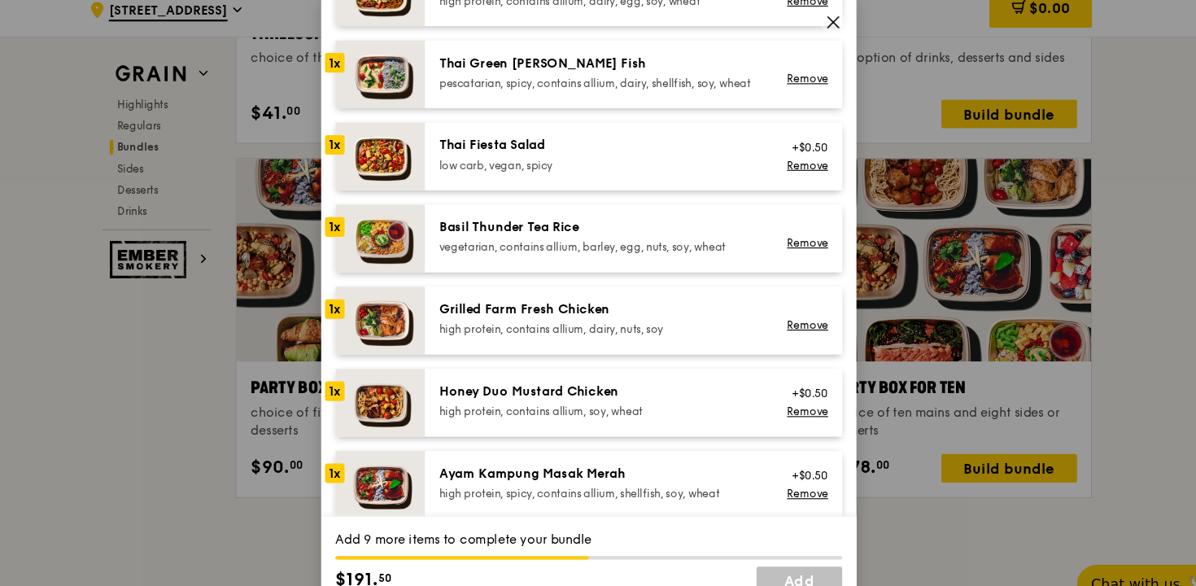
scroll to position [133, 0]
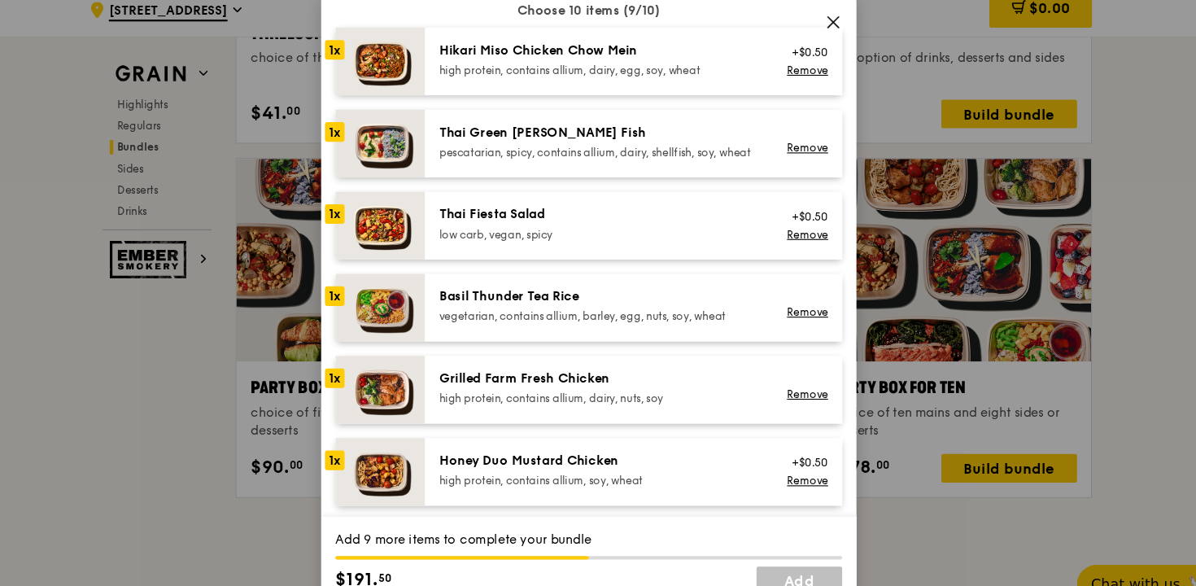
click at [567, 156] on div "pescatarian, spicy, contains allium, dairy, shellfish, soy, wheat" at bounding box center [607, 154] width 292 height 13
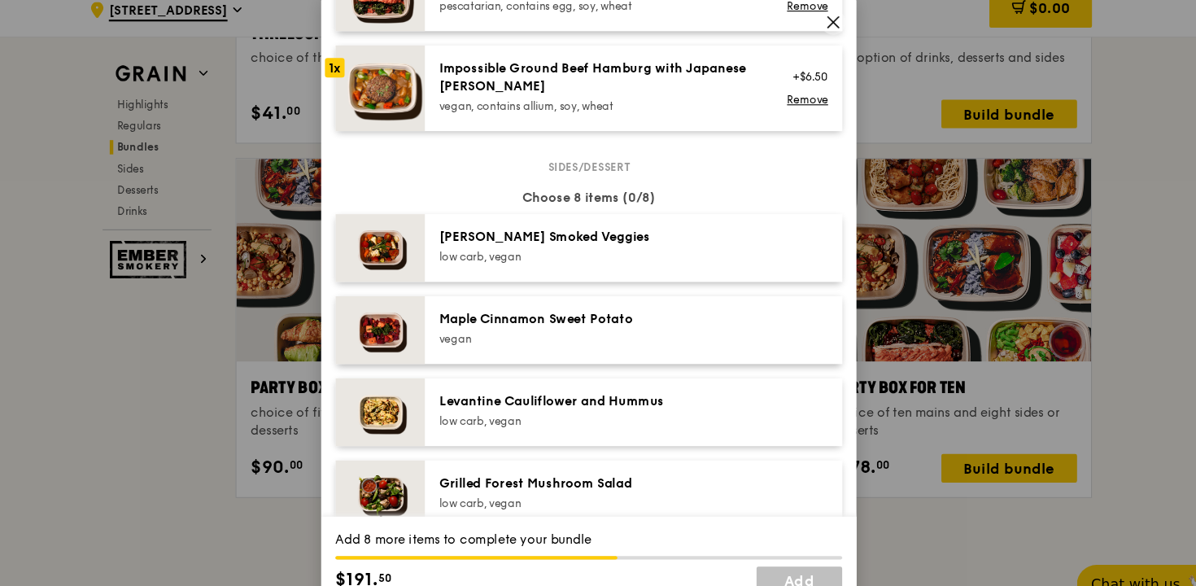
scroll to position [777, 0]
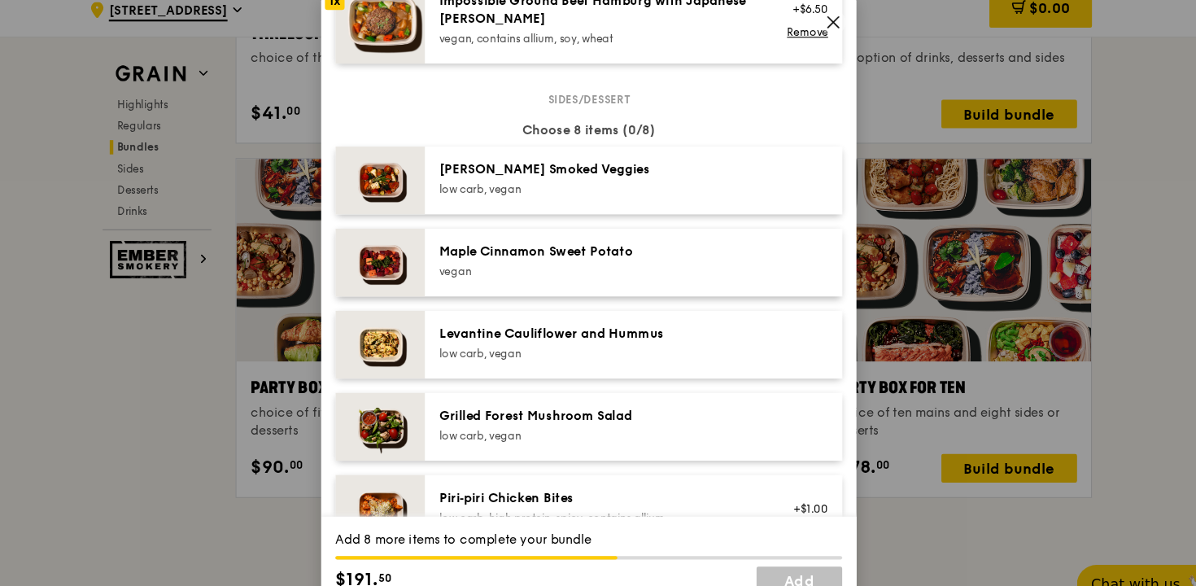
click at [549, 195] on div "low carb, vegan" at bounding box center [607, 187] width 292 height 13
click at [549, 242] on div "Maple Cinnamon Sweet Potato [GEOGRAPHIC_DATA]" at bounding box center [638, 255] width 381 height 62
click at [550, 307] on div "Sides/dessert Choose 8 items (2/8) 1x [PERSON_NAME] Smoked Veggies low carb, ve…" at bounding box center [598, 511] width 462 height 811
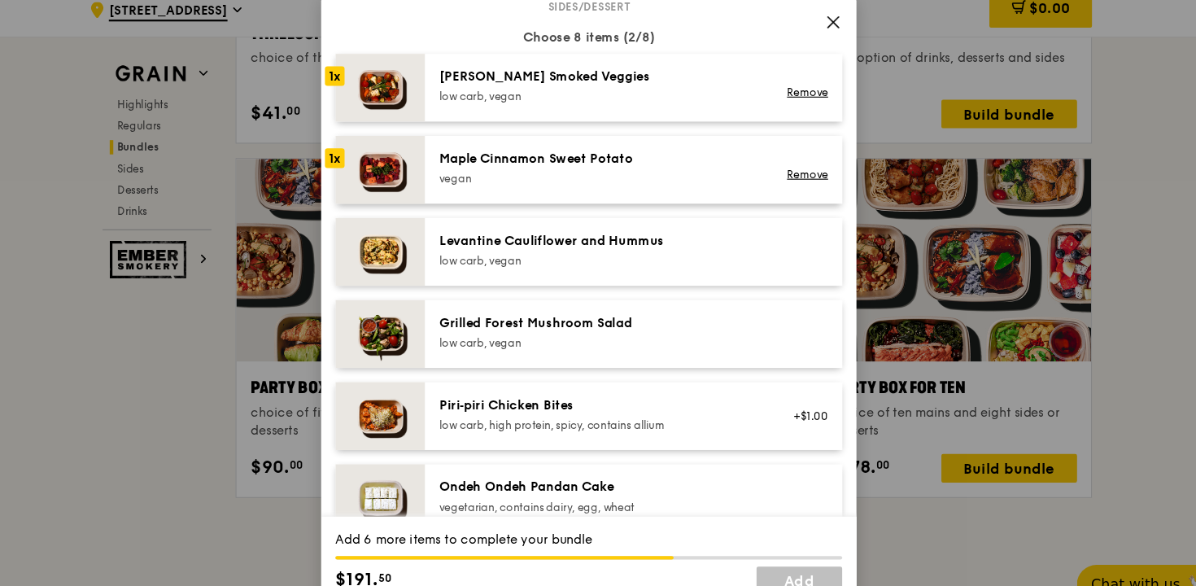
scroll to position [881, 0]
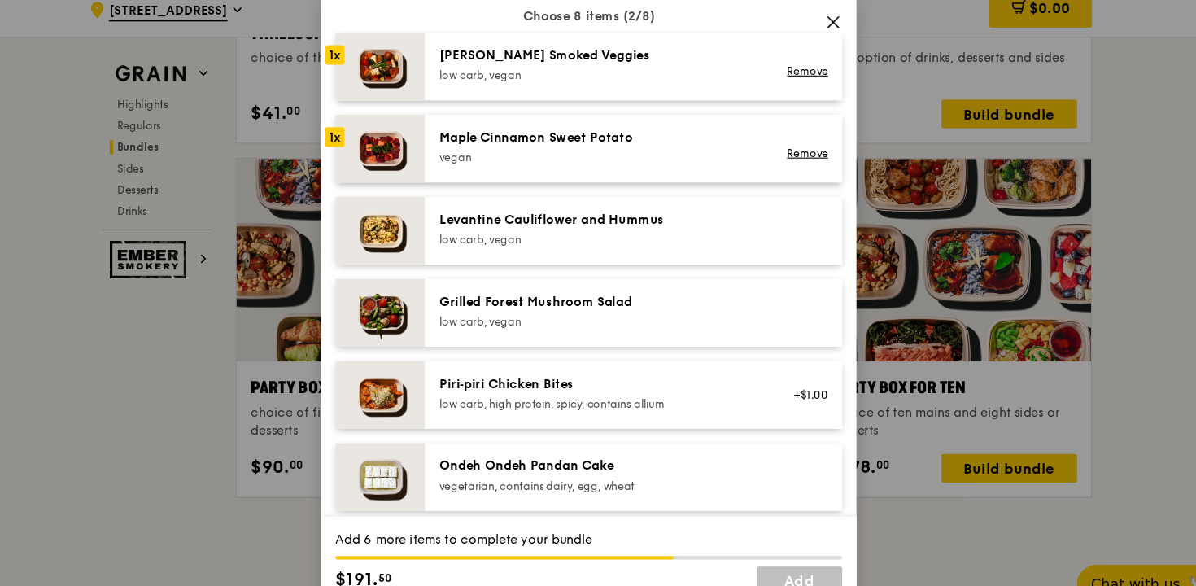
click at [535, 240] on div "low carb, vegan" at bounding box center [607, 234] width 292 height 13
click at [536, 300] on div "Grilled Forest Mushroom Salad" at bounding box center [607, 291] width 292 height 16
click at [536, 361] on div "Piri‑piri Chicken Bites low carb, high protein, spicy, contains allium +$1.00" at bounding box center [638, 376] width 381 height 62
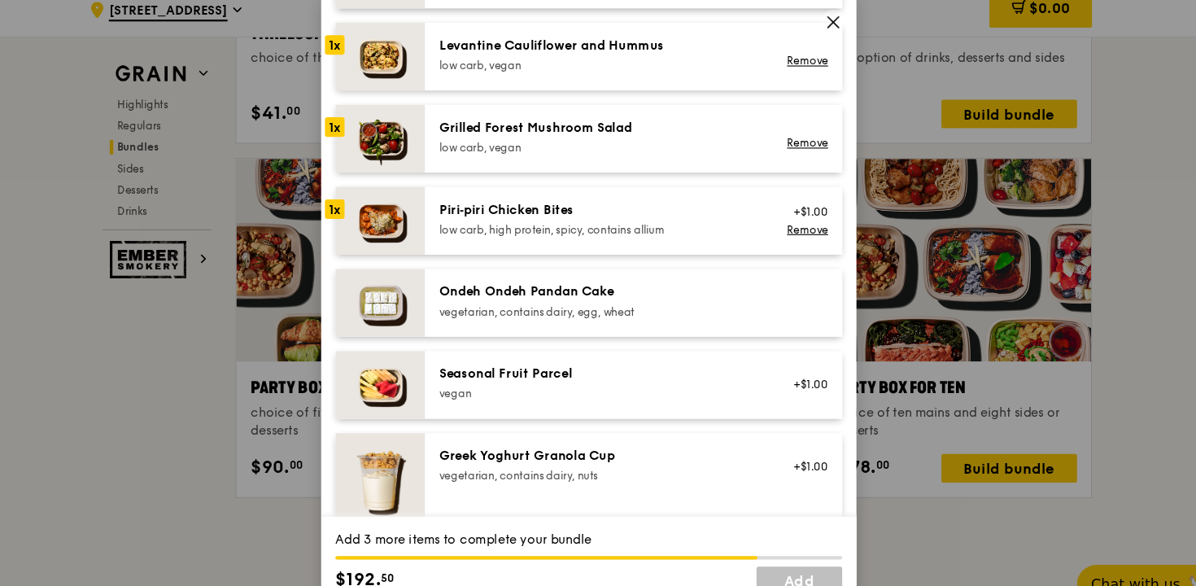
scroll to position [1044, 0]
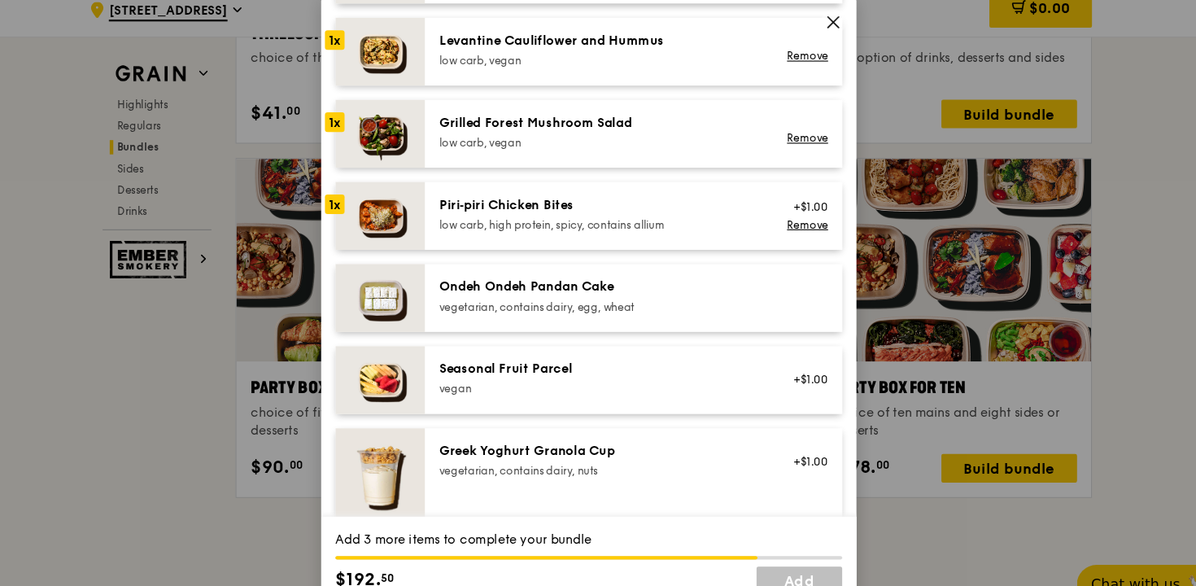
click at [536, 211] on div "Piri‑piri Chicken Bites" at bounding box center [607, 203] width 292 height 16
click at [536, 283] on div "Ondeh Ondeh Pandan Cake" at bounding box center [607, 277] width 292 height 16
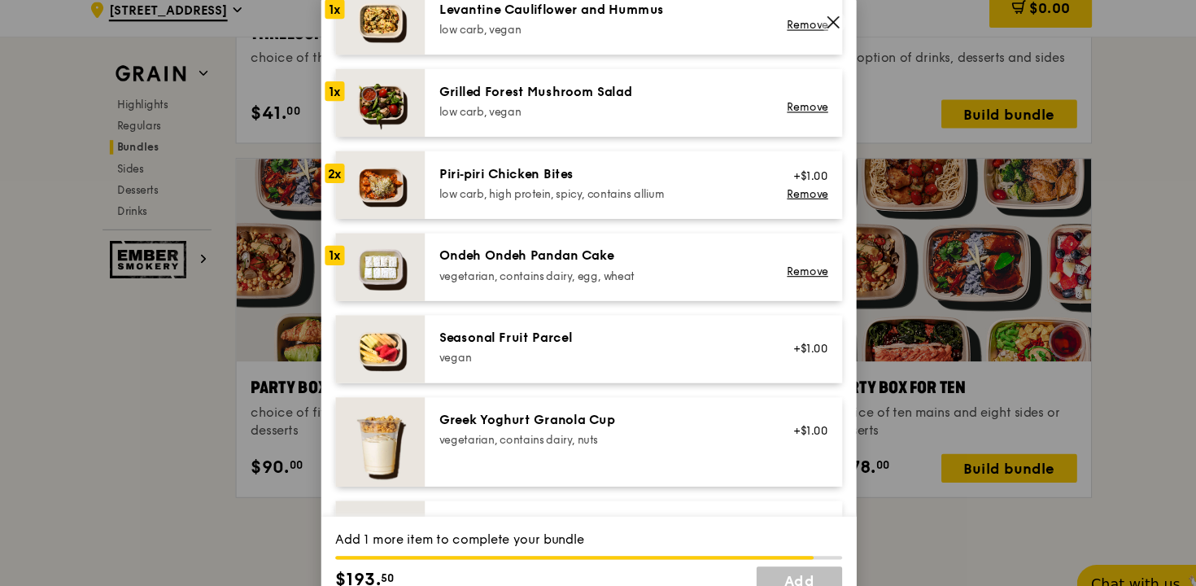
scroll to position [910, 0]
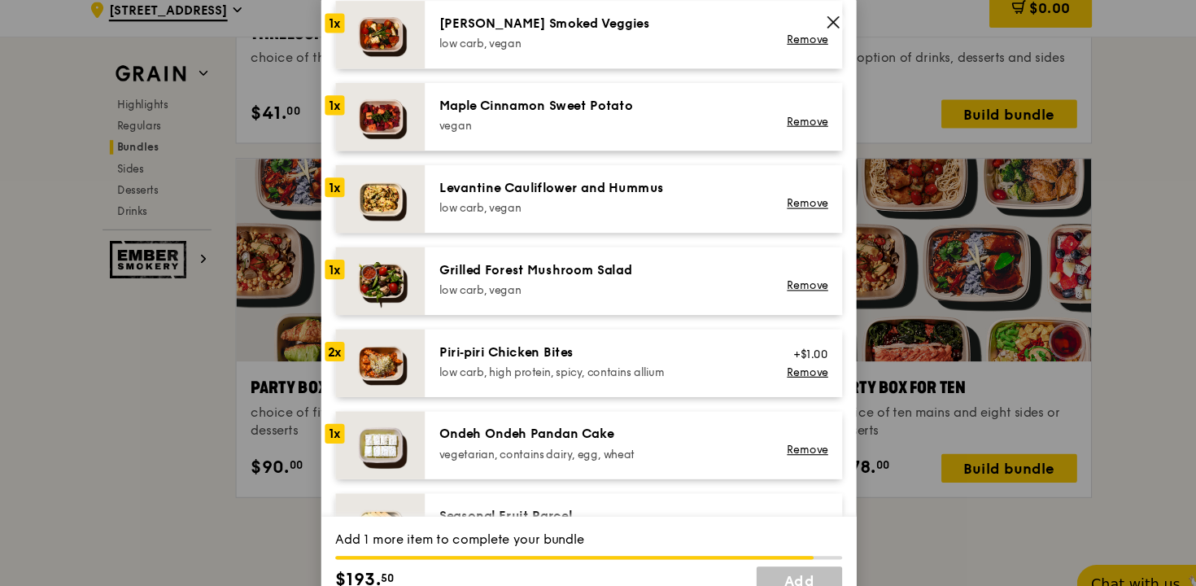
click at [551, 270] on div "Grilled Forest Mushroom Salad" at bounding box center [607, 262] width 292 height 16
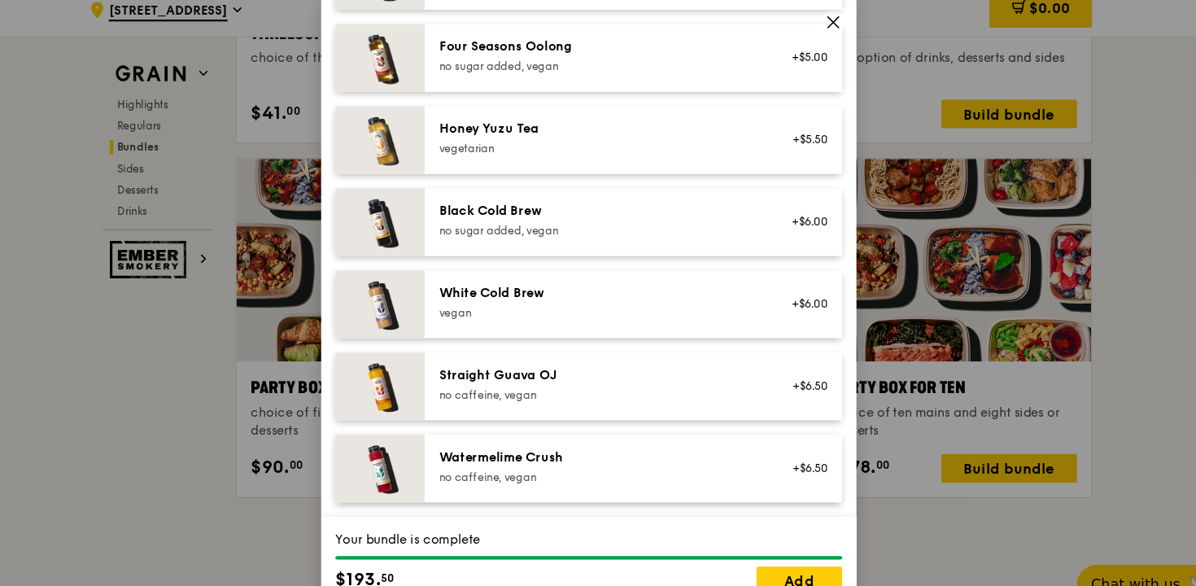
scroll to position [1957, 0]
